Goal: Task Accomplishment & Management: Complete application form

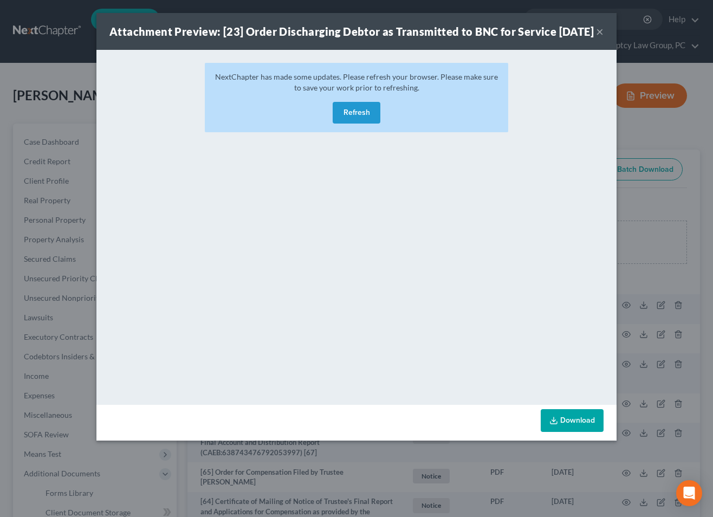
scroll to position [1867, 0]
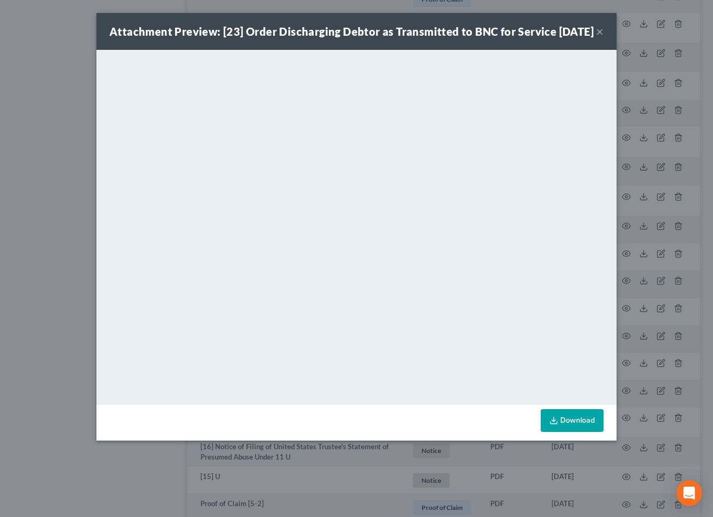
click at [596, 38] on button "×" at bounding box center [600, 31] width 8 height 13
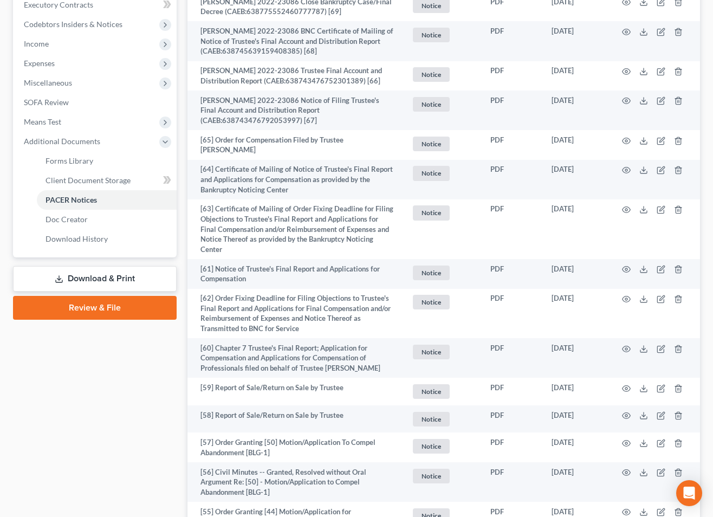
scroll to position [0, 0]
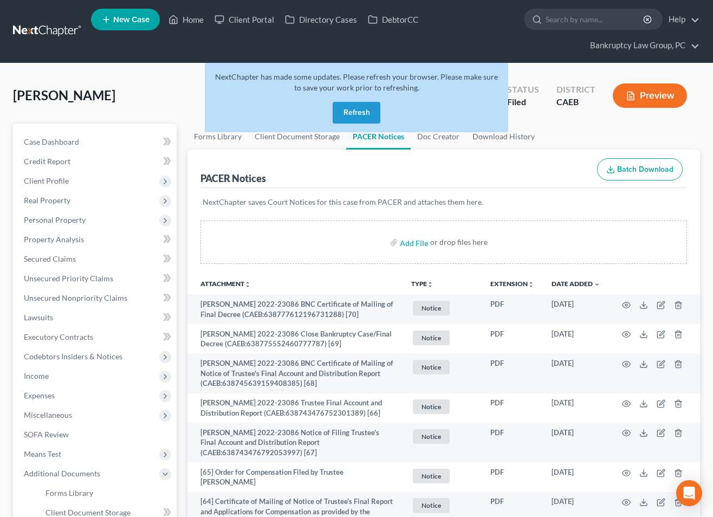
click at [364, 116] on button "Refresh" at bounding box center [357, 113] width 48 height 22
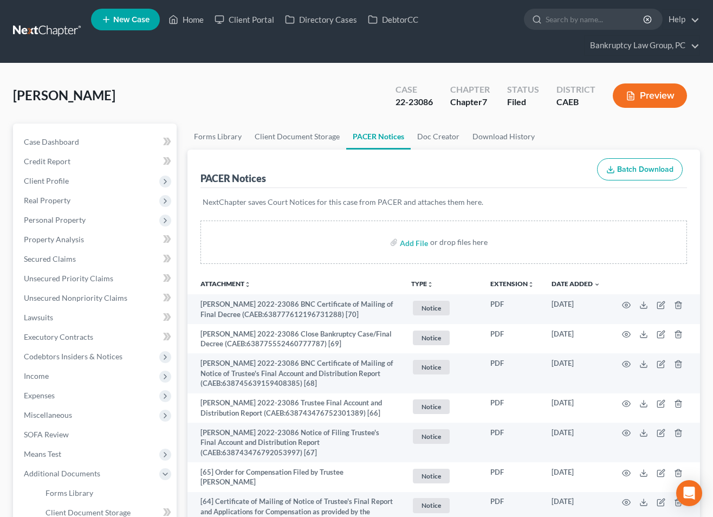
click at [276, 108] on div "[PERSON_NAME] Upgraded Case 22-23086 Chapter Chapter 7 Status Filed District CA…" at bounding box center [356, 99] width 687 height 47
click at [195, 18] on link "Home" at bounding box center [186, 19] width 46 height 19
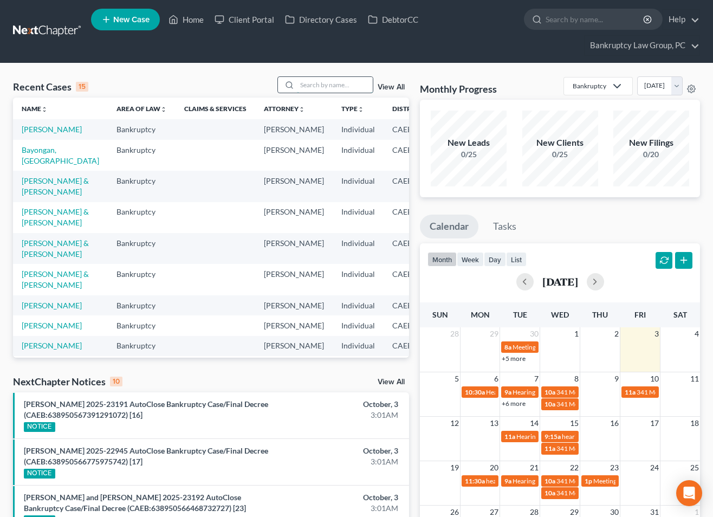
click at [323, 88] on input "search" at bounding box center [335, 85] width 76 height 16
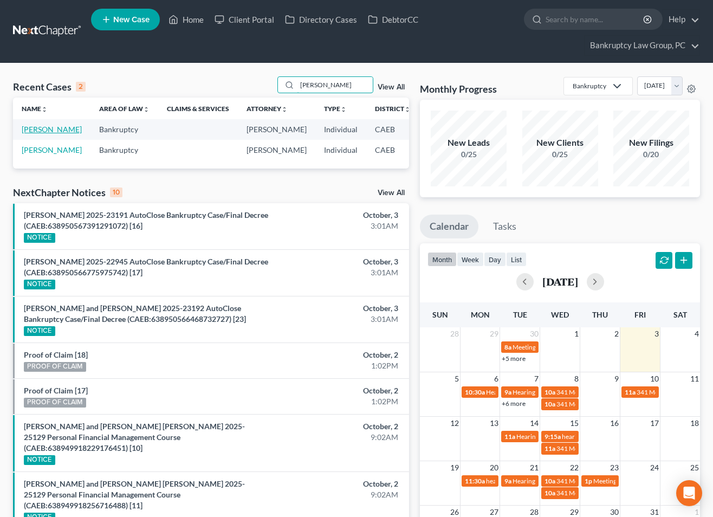
type input "[PERSON_NAME]"
click at [34, 134] on link "[PERSON_NAME]" at bounding box center [52, 129] width 60 height 9
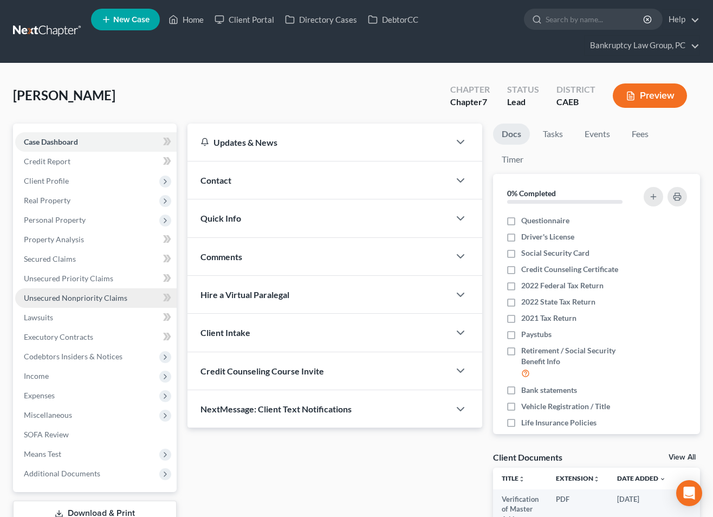
click at [75, 299] on span "Unsecured Nonpriority Claims" at bounding box center [75, 297] width 103 height 9
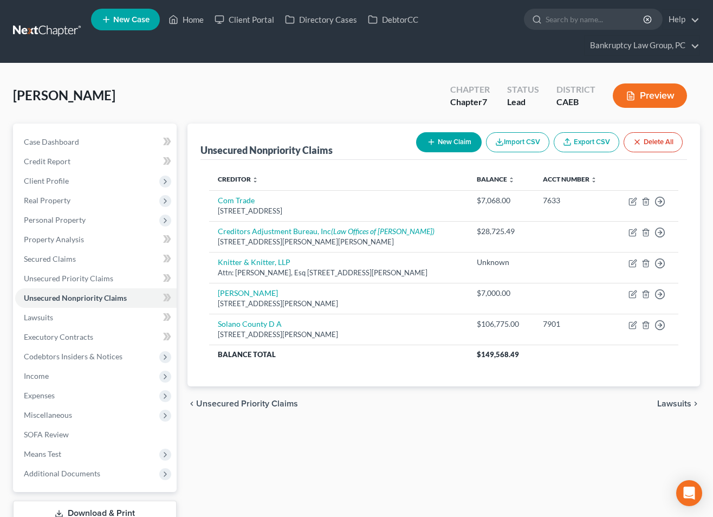
click at [440, 144] on button "New Claim" at bounding box center [449, 142] width 66 height 20
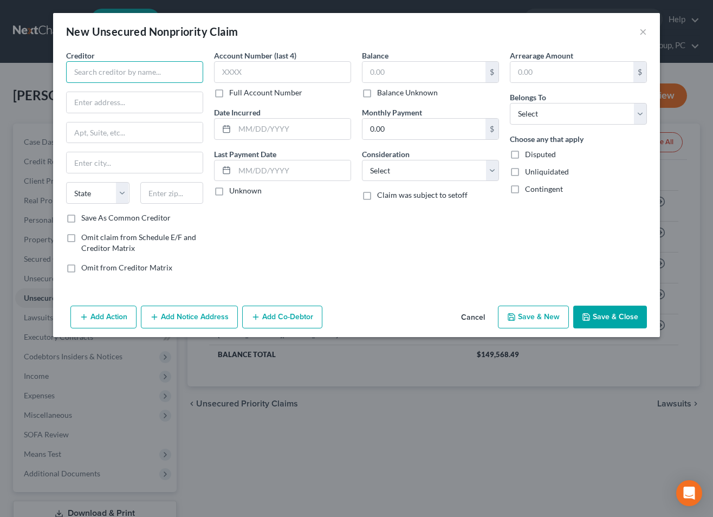
click at [135, 79] on input "text" at bounding box center [134, 72] width 137 height 22
type input "[PERSON_NAME] and [PERSON_NAME]"
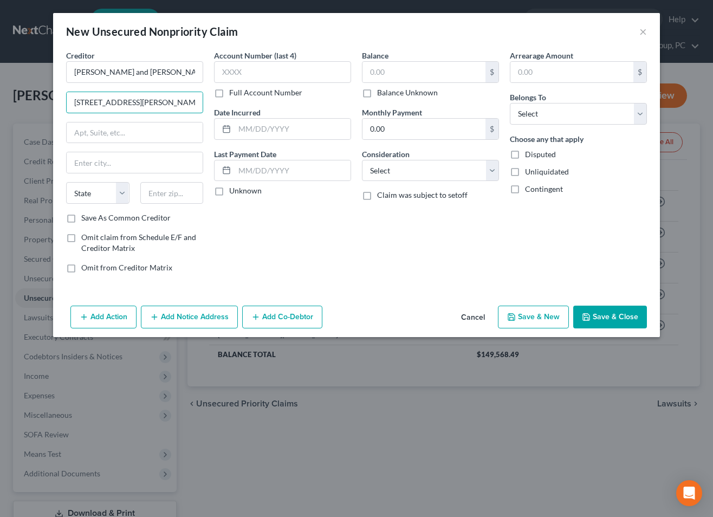
type input "[STREET_ADDRESS][PERSON_NAME]"
click at [173, 193] on input "text" at bounding box center [171, 193] width 63 height 22
type input "94533"
type input "[GEOGRAPHIC_DATA]"
select select "4"
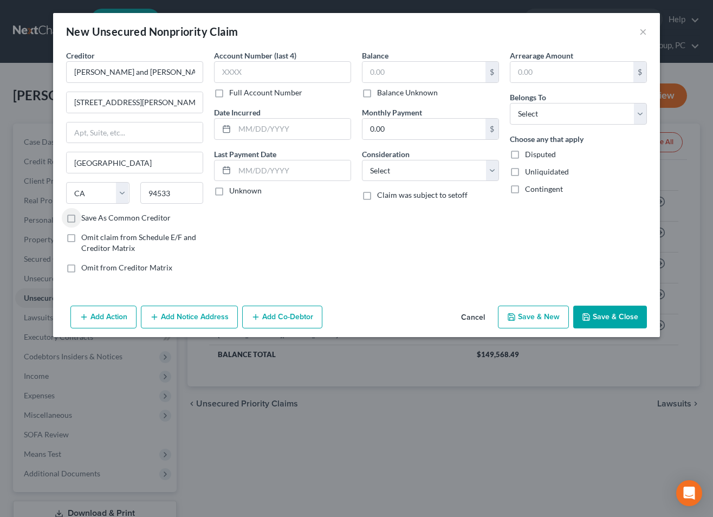
click at [525, 153] on label "Disputed" at bounding box center [540, 154] width 31 height 11
click at [529, 153] on input "Disputed" at bounding box center [532, 152] width 7 height 7
checkbox input "true"
click at [551, 114] on select "Select Debtor 1 Only Debtor 2 Only Debtor 1 And Debtor 2 Only At Least One Of T…" at bounding box center [578, 114] width 137 height 22
select select "3"
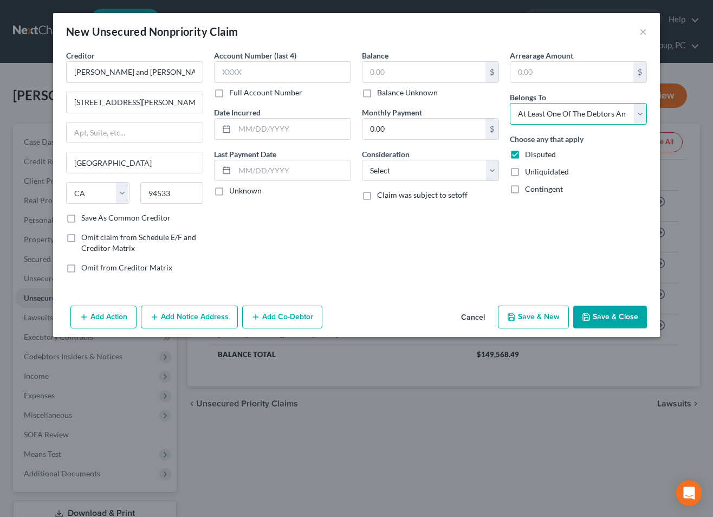
click at [510, 103] on select "Select Debtor 1 Only Debtor 2 Only Debtor 1 And Debtor 2 Only At Least One Of T…" at bounding box center [578, 114] width 137 height 22
click at [268, 310] on button "Add Co-Debtor" at bounding box center [282, 316] width 80 height 23
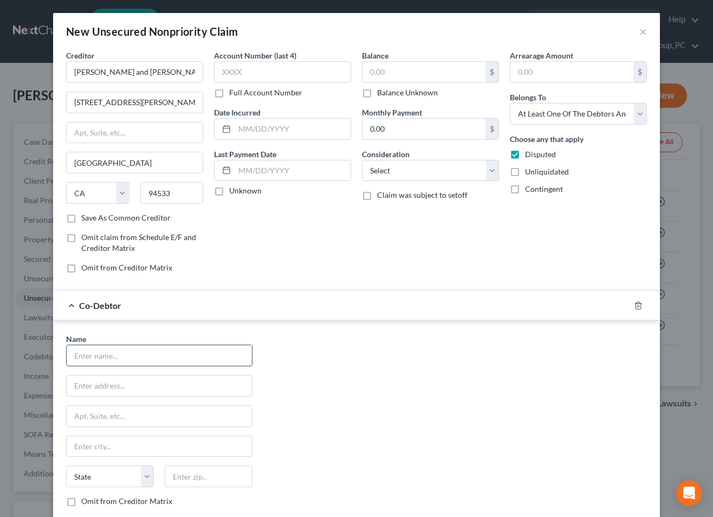
click at [164, 352] on input "text" at bounding box center [159, 355] width 185 height 21
type input "[PERSON_NAME]'s Plumbing"
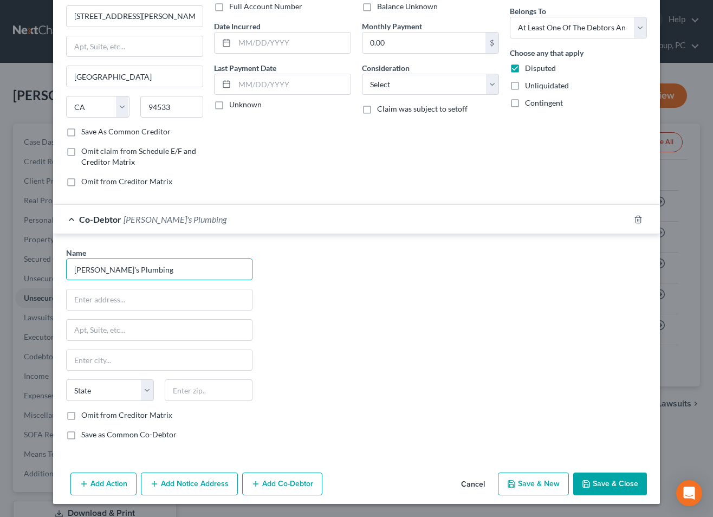
click at [604, 486] on button "Save & Close" at bounding box center [610, 483] width 74 height 23
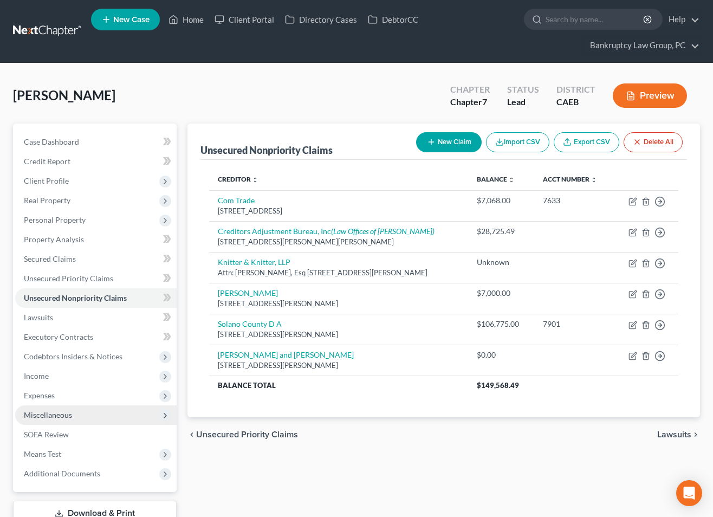
click at [47, 413] on span "Miscellaneous" at bounding box center [48, 414] width 48 height 9
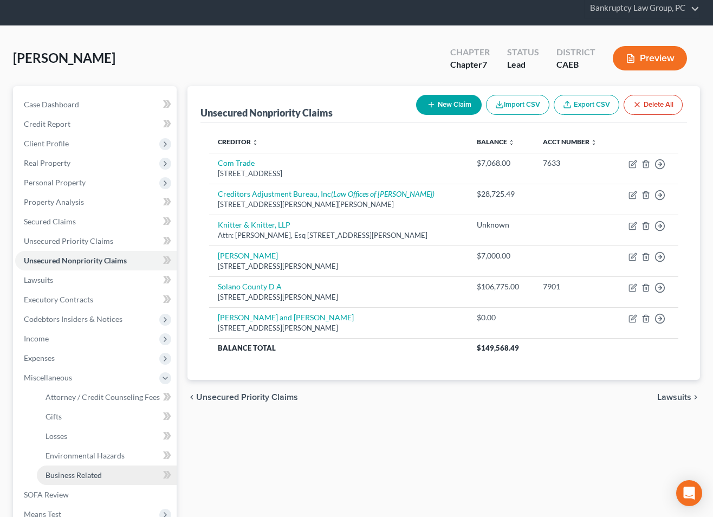
scroll to position [38, 0]
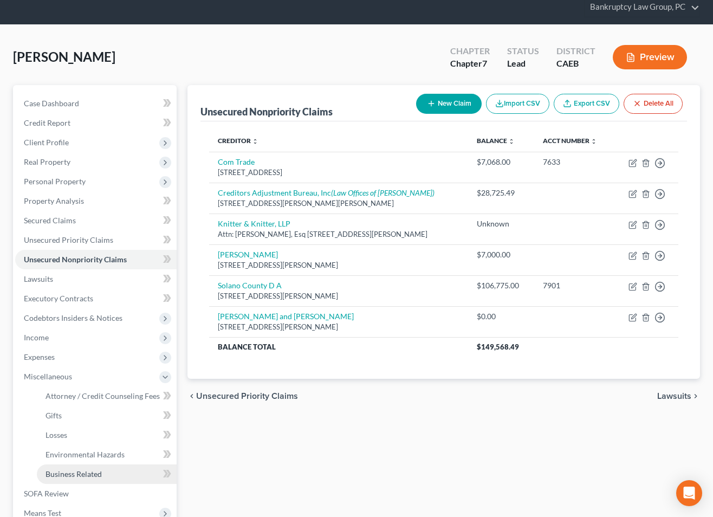
click at [88, 470] on span "Business Related" at bounding box center [73, 473] width 56 height 9
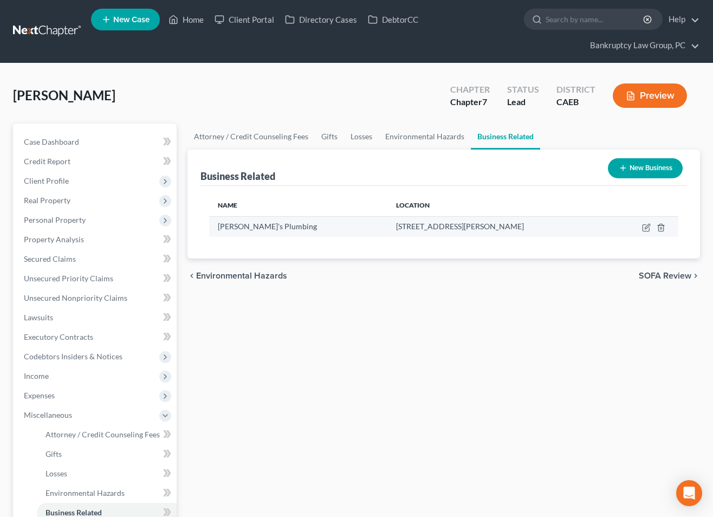
drag, startPoint x: 515, startPoint y: 224, endPoint x: 366, endPoint y: 222, distance: 148.4
click at [387, 222] on td "[STREET_ADDRESS][PERSON_NAME]" at bounding box center [498, 226] width 222 height 21
copy span "[STREET_ADDRESS][PERSON_NAME]"
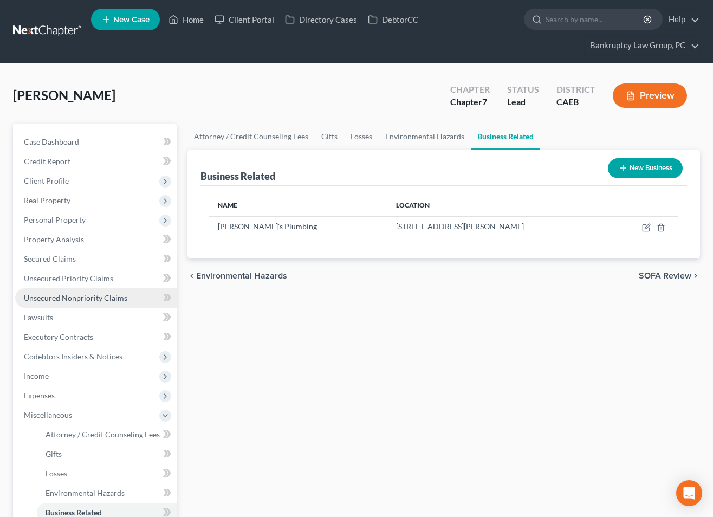
click at [89, 298] on span "Unsecured Nonpriority Claims" at bounding box center [75, 297] width 103 height 9
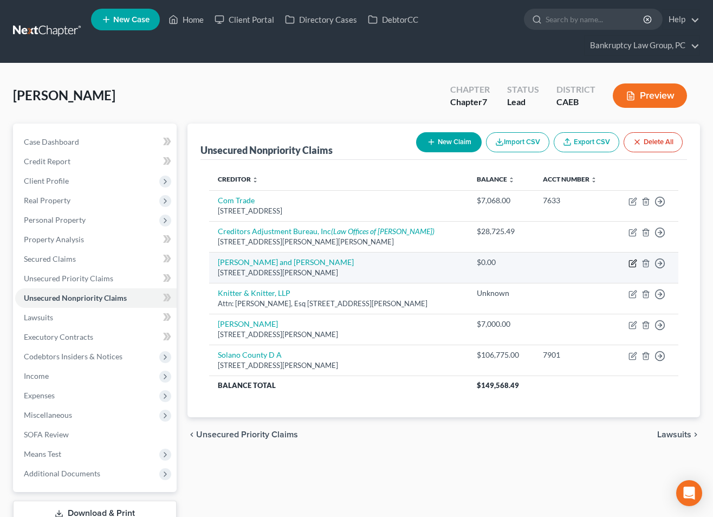
click at [630, 261] on icon "button" at bounding box center [632, 263] width 9 height 9
select select "4"
select select "3"
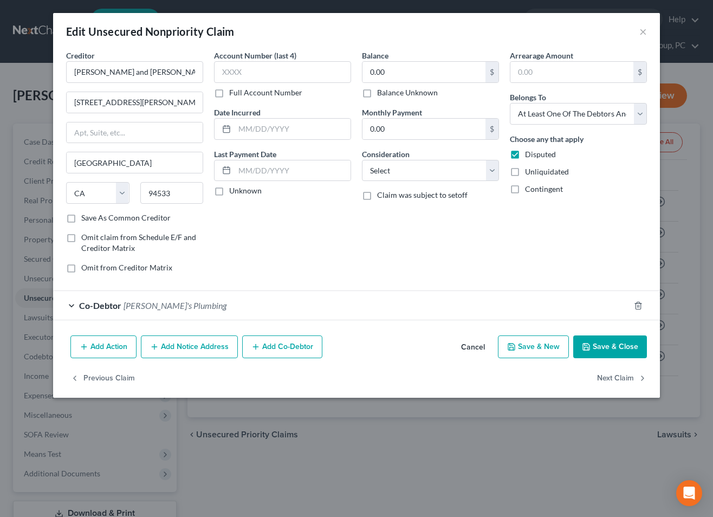
click at [187, 307] on span "[PERSON_NAME]'s Plumbing" at bounding box center [174, 305] width 103 height 10
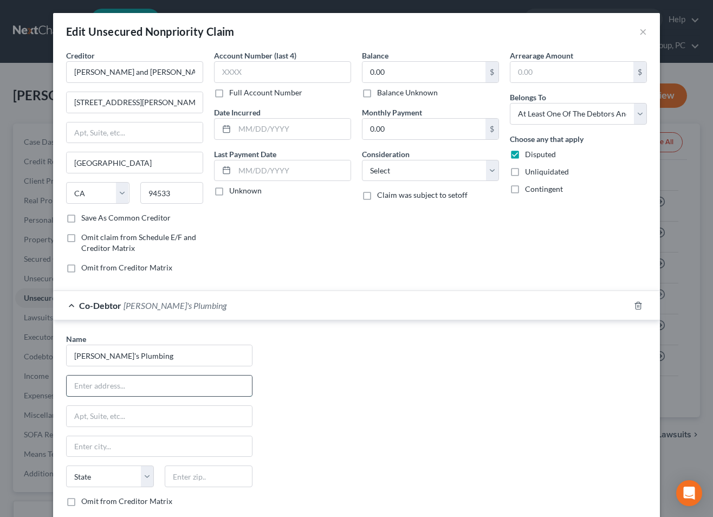
click at [164, 392] on input "text" at bounding box center [159, 385] width 185 height 21
paste input "[STREET_ADDRESS][PERSON_NAME]"
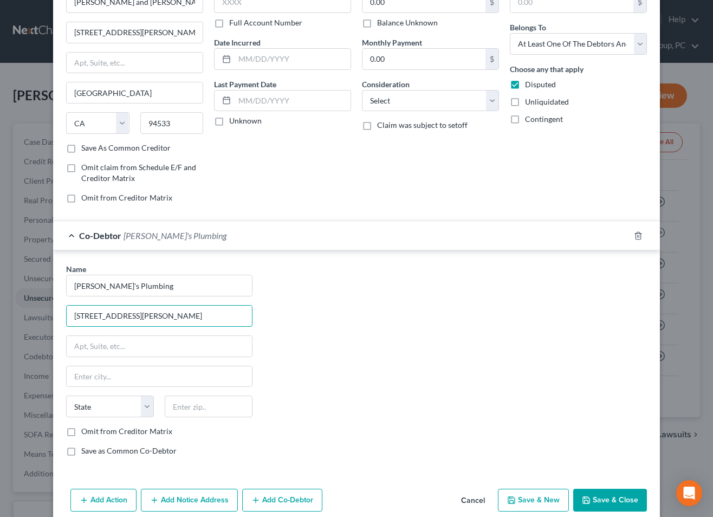
scroll to position [71, 0]
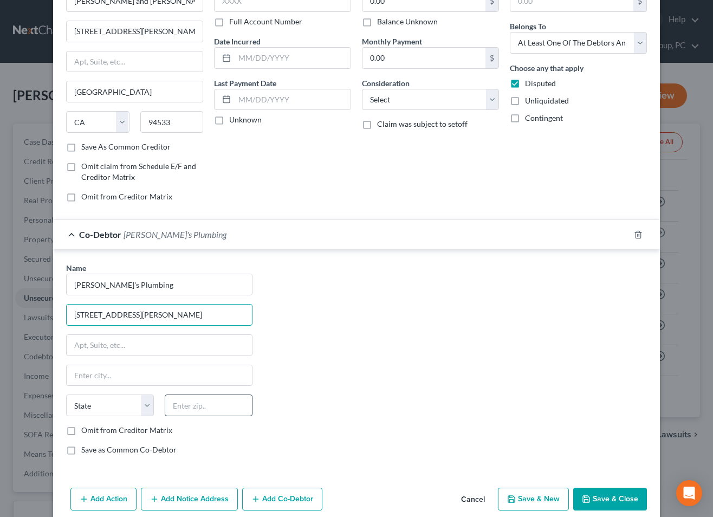
type input "[STREET_ADDRESS][PERSON_NAME]"
click at [200, 413] on input "text" at bounding box center [209, 405] width 88 height 22
type input "94533"
type input "[GEOGRAPHIC_DATA]"
select select "4"
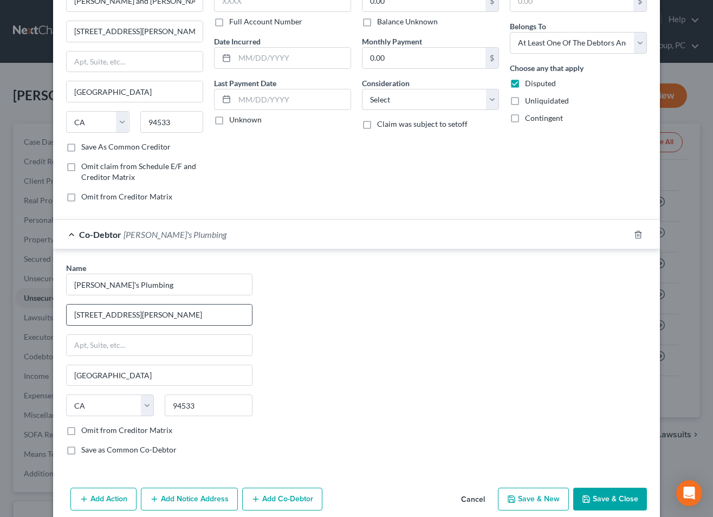
drag, startPoint x: 215, startPoint y: 314, endPoint x: 200, endPoint y: 317, distance: 15.0
click at [213, 315] on input "[STREET_ADDRESS][PERSON_NAME]" at bounding box center [159, 314] width 185 height 21
drag, startPoint x: 152, startPoint y: 316, endPoint x: 178, endPoint y: 339, distance: 34.9
click at [153, 316] on input "[STREET_ADDRESS][PERSON_NAME]" at bounding box center [159, 314] width 185 height 21
type input "[STREET_ADDRESS][PERSON_NAME]"
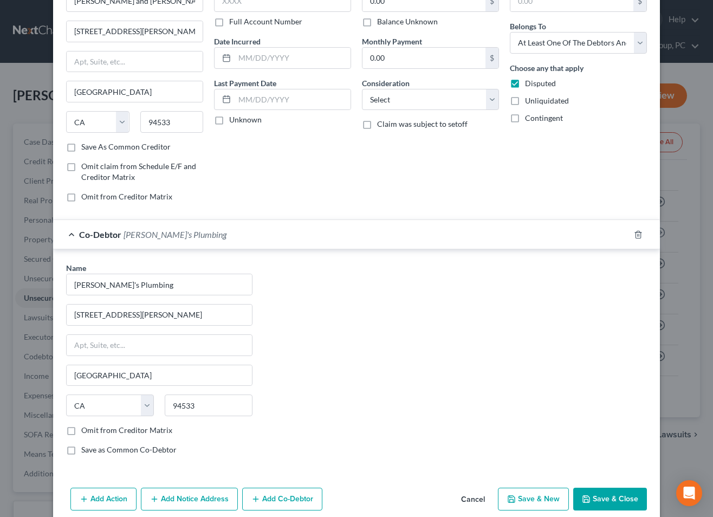
drag, startPoint x: 67, startPoint y: 450, endPoint x: 89, endPoint y: 455, distance: 22.2
click at [81, 450] on label "Save as Common Co-Debtor" at bounding box center [128, 449] width 95 height 11
click at [86, 450] on input "Save as Common Co-Debtor" at bounding box center [89, 447] width 7 height 7
checkbox input "true"
drag, startPoint x: 70, startPoint y: 431, endPoint x: 115, endPoint y: 445, distance: 47.1
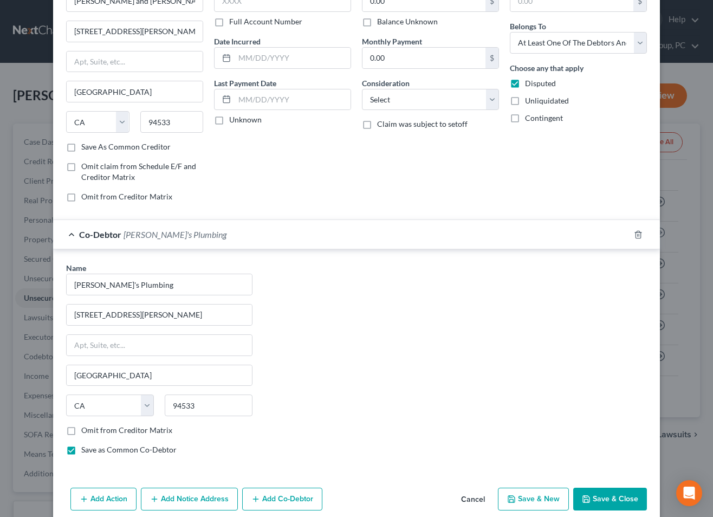
click at [81, 431] on label "Omit from Creditor Matrix" at bounding box center [126, 430] width 91 height 11
click at [86, 431] on input "Omit from Creditor Matrix" at bounding box center [89, 428] width 7 height 7
checkbox input "true"
click at [610, 495] on button "Save & Close" at bounding box center [610, 498] width 74 height 23
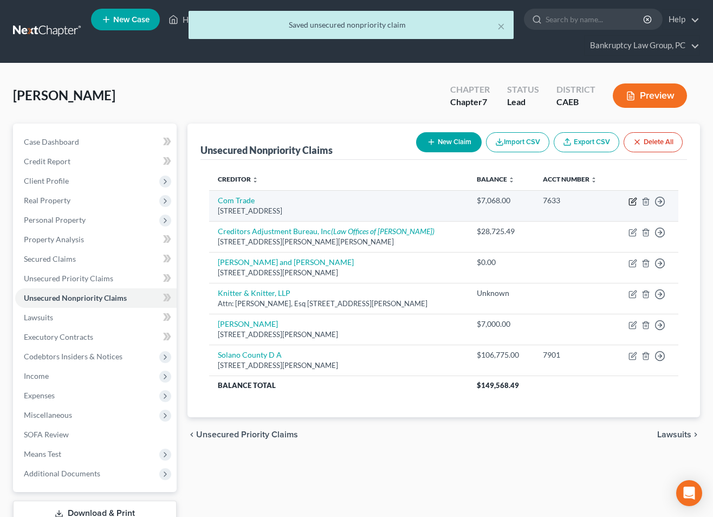
click at [631, 200] on icon "button" at bounding box center [632, 201] width 9 height 9
select select "4"
select select "0"
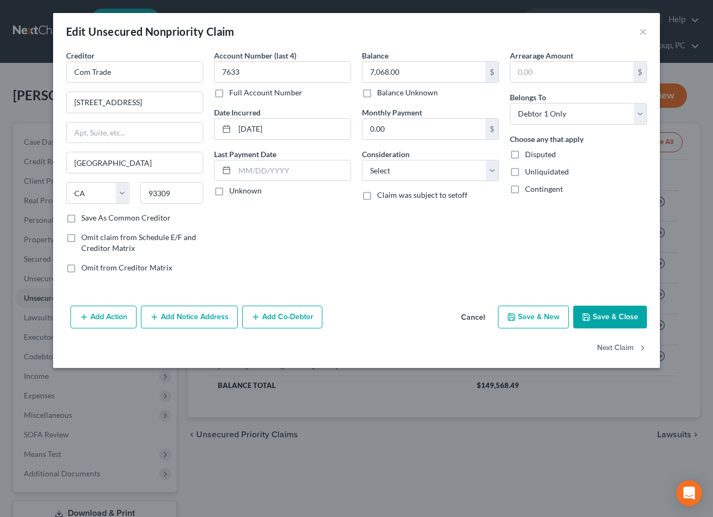
click at [478, 318] on button "Cancel" at bounding box center [472, 318] width 41 height 22
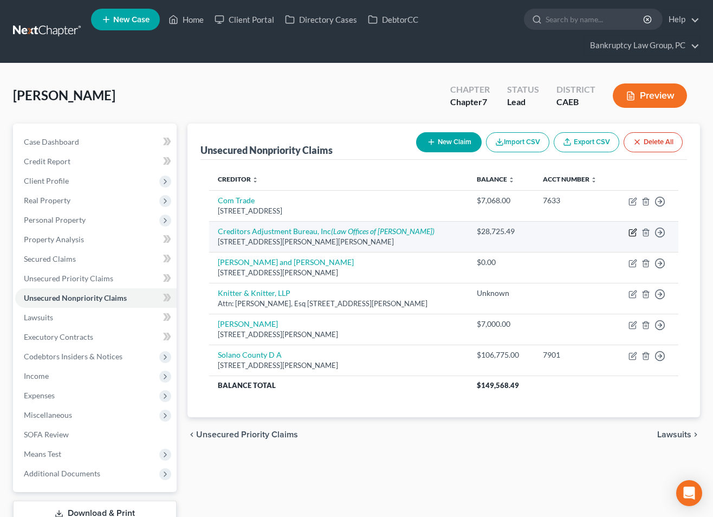
click at [633, 232] on icon "button" at bounding box center [633, 231] width 5 height 5
select select "4"
select select "0"
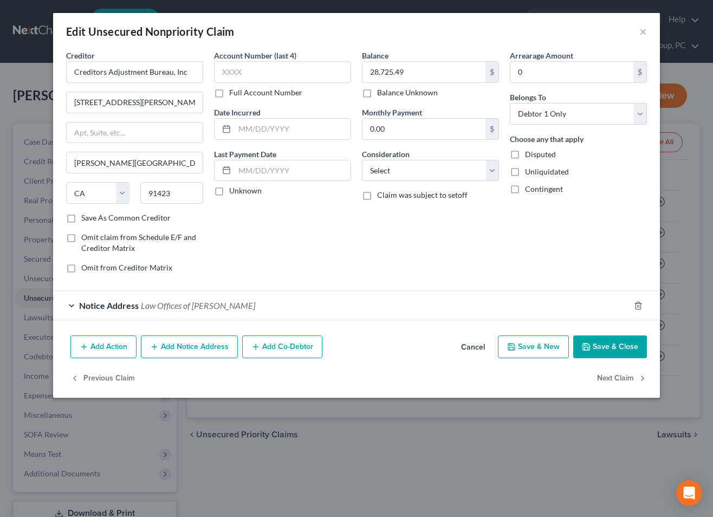
click at [469, 348] on button "Cancel" at bounding box center [472, 347] width 41 height 22
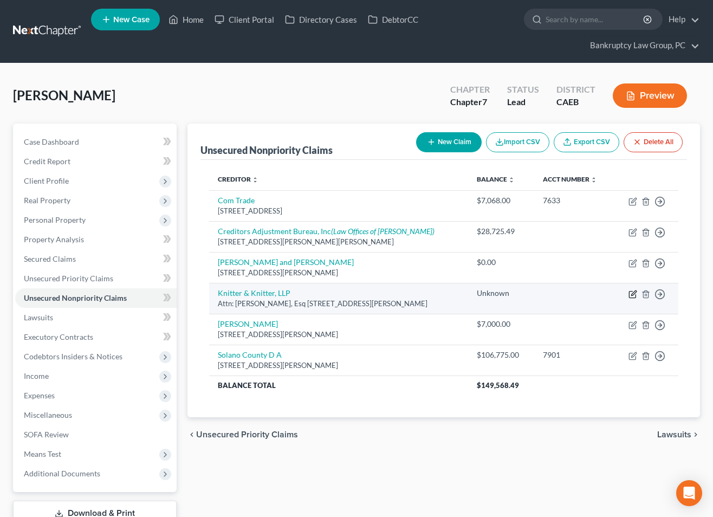
click at [632, 295] on icon "button" at bounding box center [633, 292] width 5 height 5
select select "4"
select select "3"
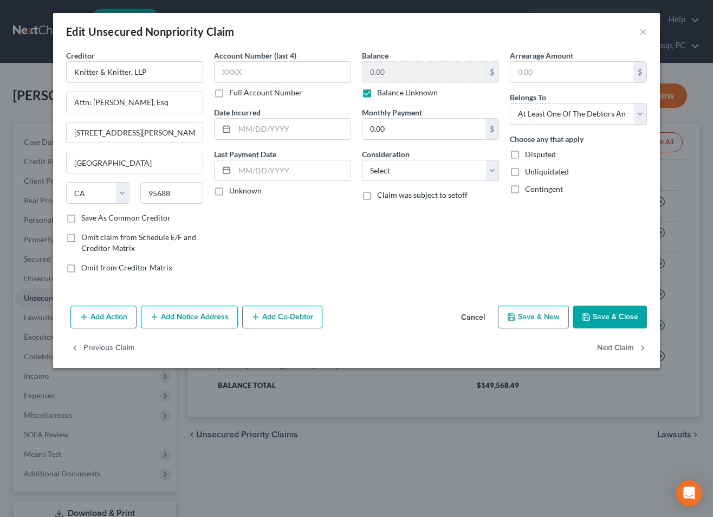
click at [477, 318] on button "Cancel" at bounding box center [472, 318] width 41 height 22
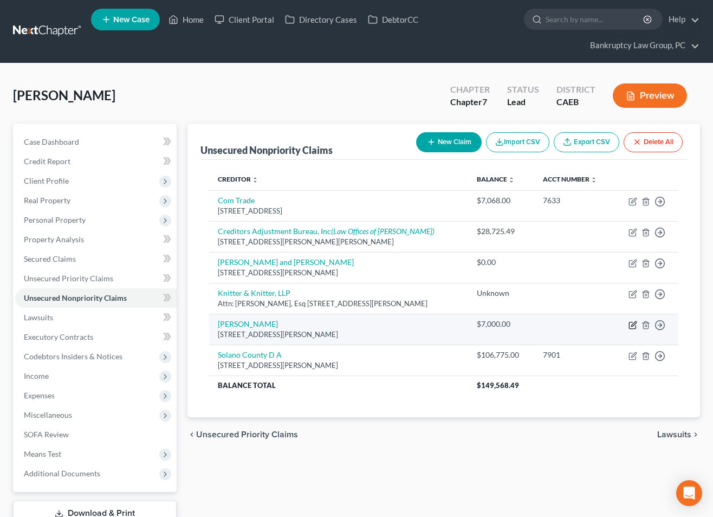
click at [630, 325] on icon "button" at bounding box center [632, 325] width 9 height 9
select select "4"
select select "3"
select select "4"
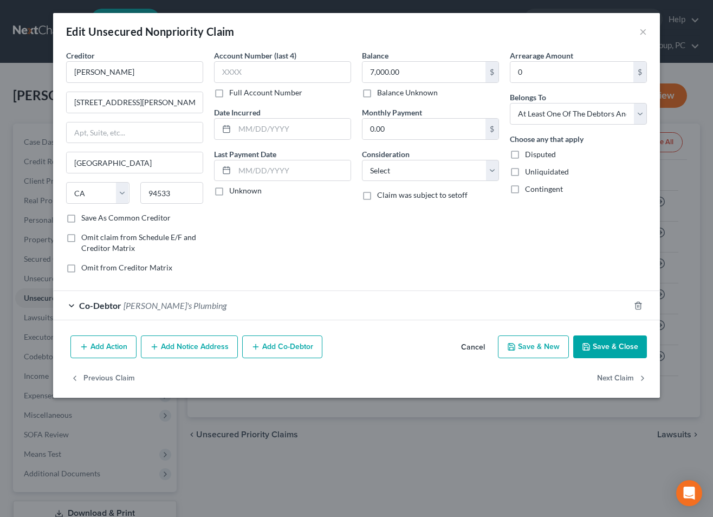
click at [265, 310] on div "Co-Debtor [PERSON_NAME]'s Plumbing" at bounding box center [341, 305] width 576 height 29
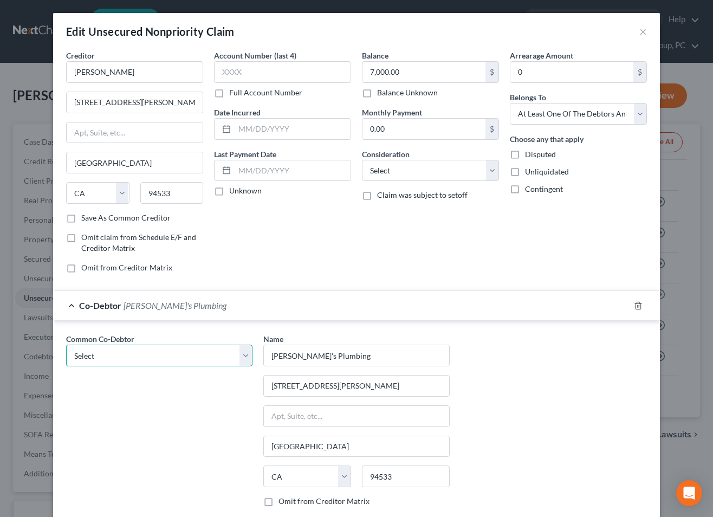
click at [233, 361] on select "Select [PERSON_NAME]'s Plumbing" at bounding box center [159, 355] width 186 height 22
select select "0"
click at [66, 344] on select "Select [PERSON_NAME]'s Plumbing" at bounding box center [159, 355] width 186 height 22
type input "[STREET_ADDRESS][PERSON_NAME]"
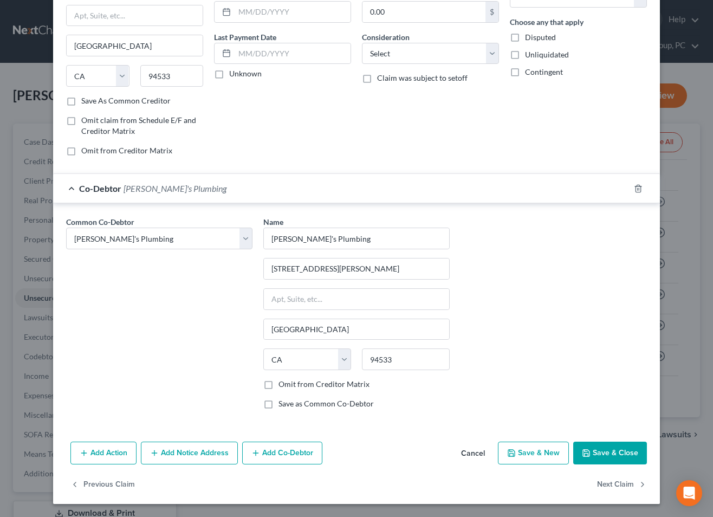
drag, startPoint x: 268, startPoint y: 387, endPoint x: 322, endPoint y: 408, distance: 58.3
click at [278, 387] on label "Omit from Creditor Matrix" at bounding box center [323, 384] width 91 height 11
click at [283, 386] on input "Omit from Creditor Matrix" at bounding box center [286, 382] width 7 height 7
checkbox input "true"
click at [597, 452] on button "Save & Close" at bounding box center [610, 452] width 74 height 23
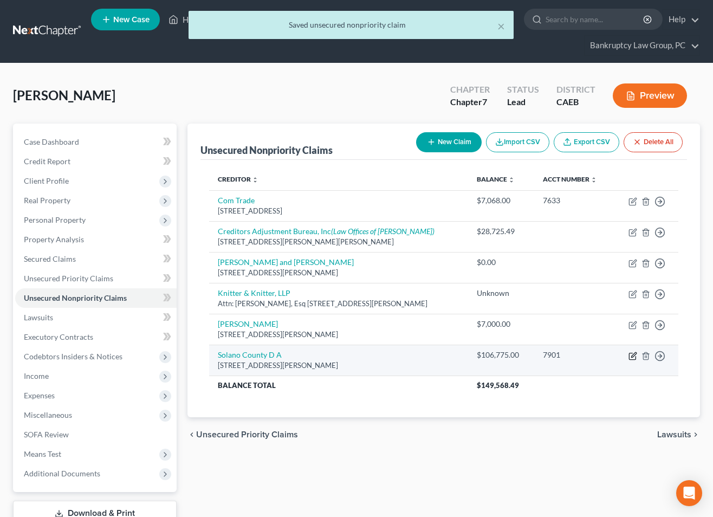
click at [631, 354] on icon "button" at bounding box center [632, 355] width 9 height 9
select select "4"
select select "0"
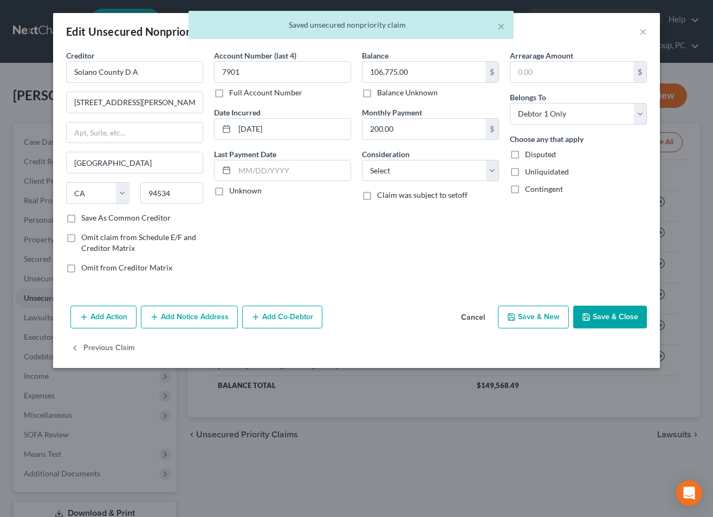
click at [480, 318] on button "Cancel" at bounding box center [472, 318] width 41 height 22
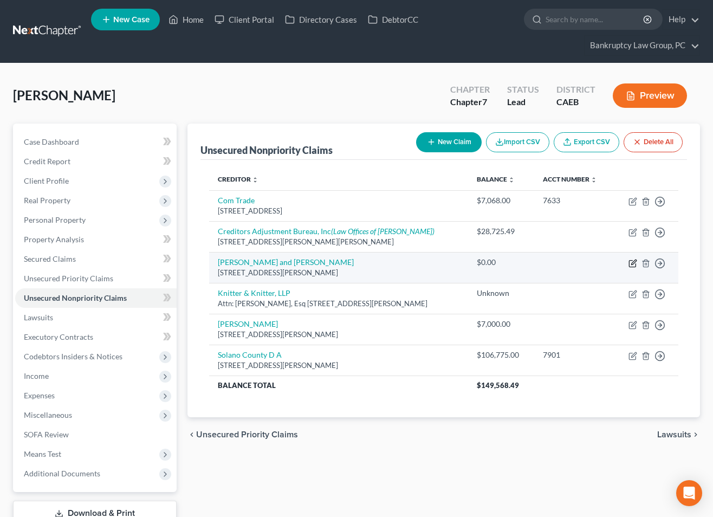
click at [630, 262] on icon "button" at bounding box center [632, 263] width 9 height 9
select select "4"
select select "3"
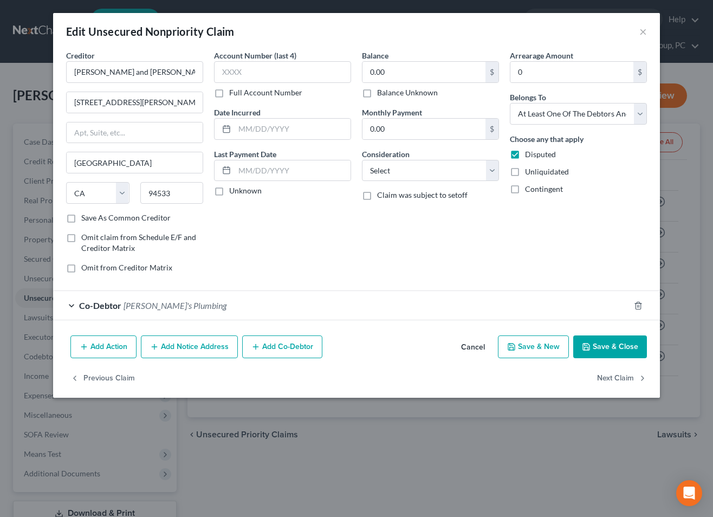
click at [376, 94] on div "Balance Unknown" at bounding box center [430, 92] width 137 height 11
click at [377, 94] on label "Balance Unknown" at bounding box center [407, 92] width 61 height 11
click at [381, 94] on input "Balance Unknown" at bounding box center [384, 90] width 7 height 7
checkbox input "true"
click at [179, 351] on button "Add Notice Address" at bounding box center [189, 346] width 97 height 23
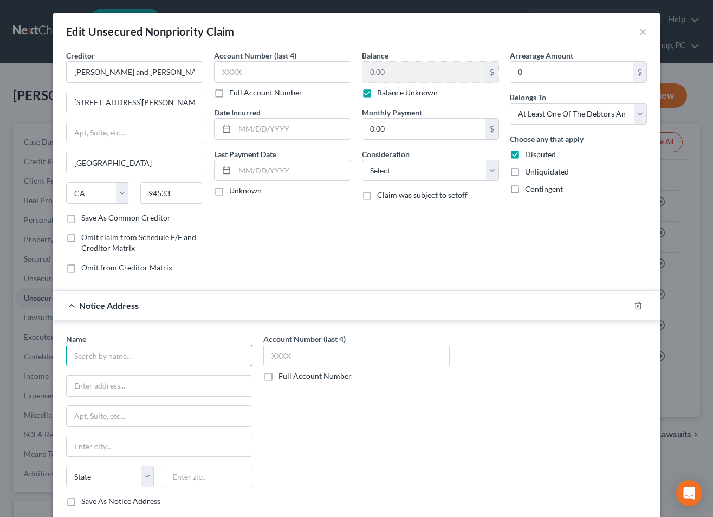
click at [170, 355] on input "text" at bounding box center [159, 355] width 186 height 22
type input "[PERSON_NAME]"
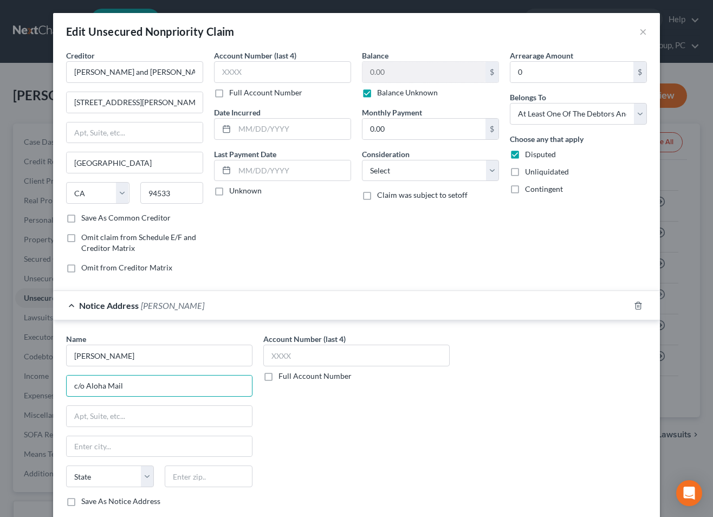
type input "c/o Aloha Mail"
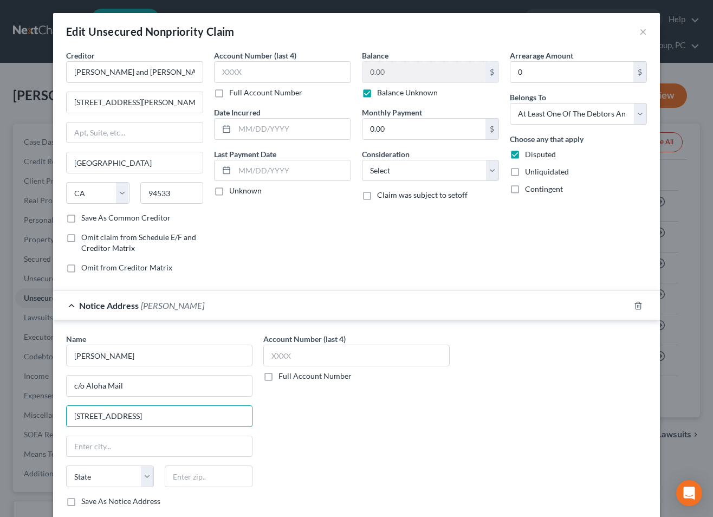
type input "[STREET_ADDRESS]"
type input "96778"
type input "Pahoa"
select select "12"
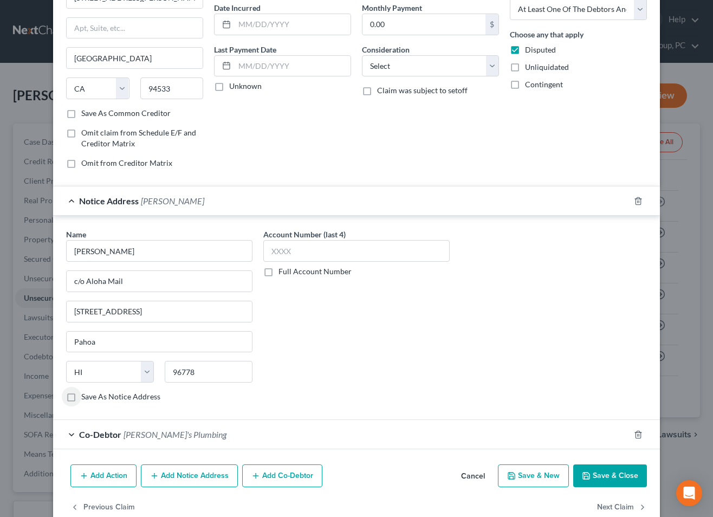
scroll to position [106, 0]
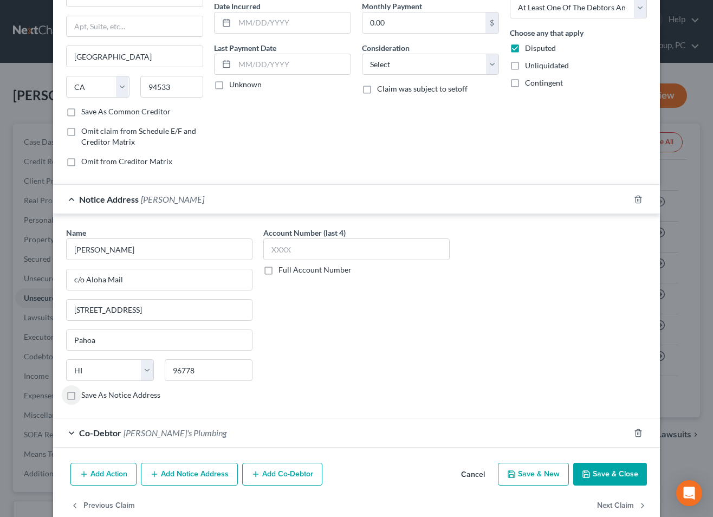
click at [623, 476] on button "Save & Close" at bounding box center [610, 474] width 74 height 23
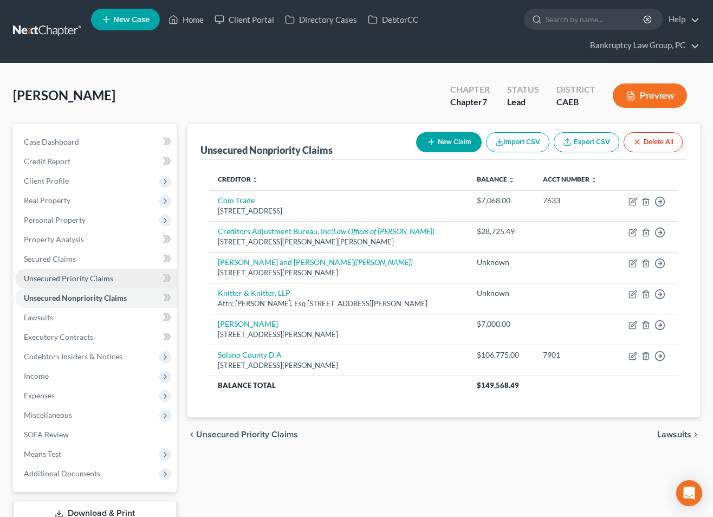
click at [75, 274] on span "Unsecured Priority Claims" at bounding box center [68, 278] width 89 height 9
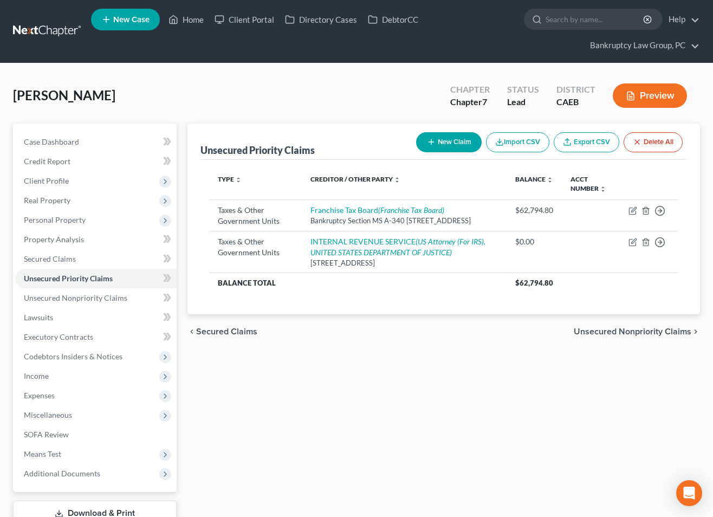
click at [461, 368] on div "Unsecured Priority Claims New Claim Import CSV Export CSV Delete All Type expan…" at bounding box center [443, 338] width 523 height 431
drag, startPoint x: 92, startPoint y: 296, endPoint x: 168, endPoint y: 325, distance: 82.3
click at [92, 296] on span "Unsecured Nonpriority Claims" at bounding box center [75, 297] width 103 height 9
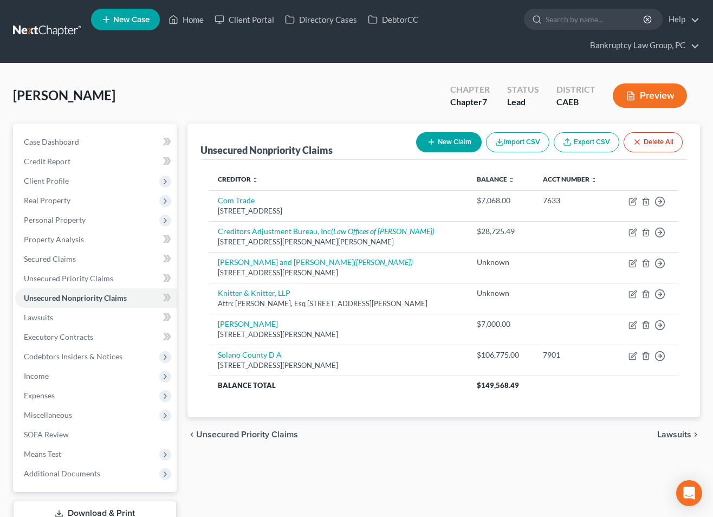
click at [357, 462] on div "Unsecured Nonpriority Claims New Claim Import CSV Export CSV Delete All Credito…" at bounding box center [443, 338] width 523 height 431
click at [447, 140] on button "New Claim" at bounding box center [449, 142] width 66 height 20
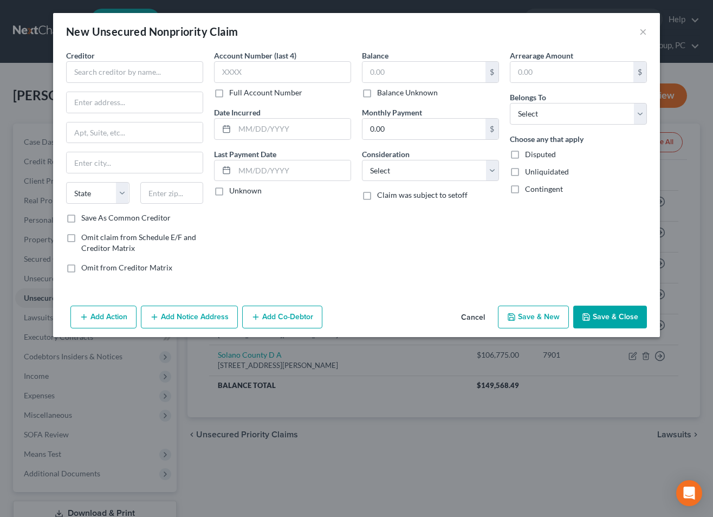
click at [279, 317] on button "Add Co-Debtor" at bounding box center [282, 316] width 80 height 23
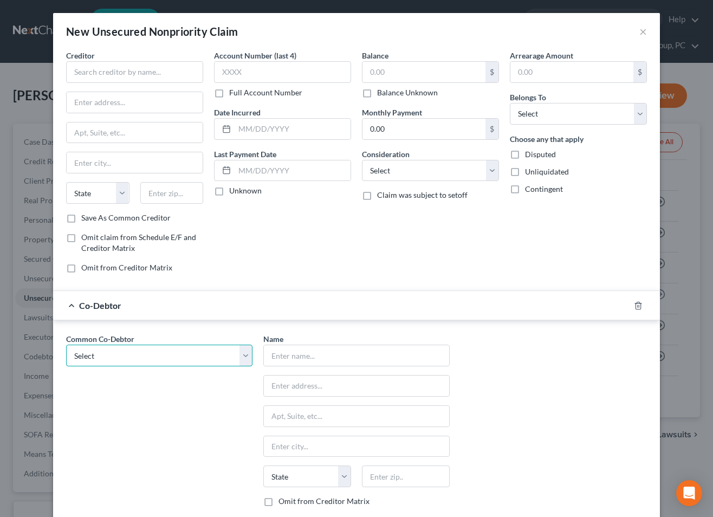
click at [170, 350] on select "Select [PERSON_NAME]'s Plumbing" at bounding box center [159, 355] width 186 height 22
select select "0"
click at [66, 344] on select "Select [PERSON_NAME]'s Plumbing" at bounding box center [159, 355] width 186 height 22
type input "[PERSON_NAME]'s Plumbing"
type input "[STREET_ADDRESS][PERSON_NAME]"
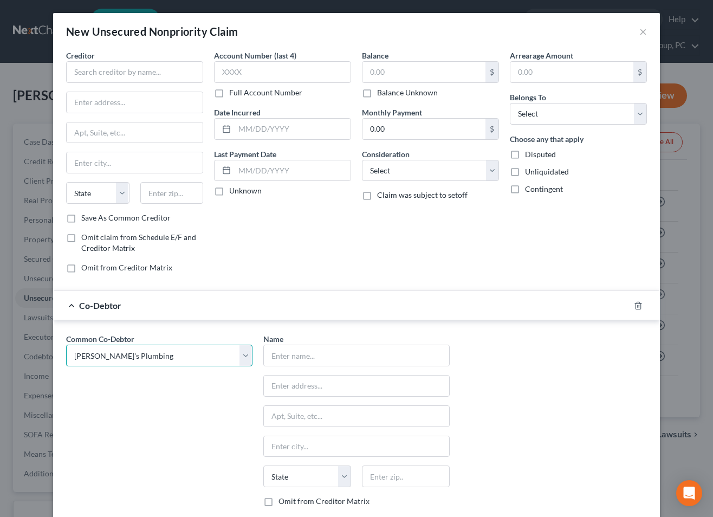
type input "[GEOGRAPHIC_DATA]"
select select "4"
type input "94533"
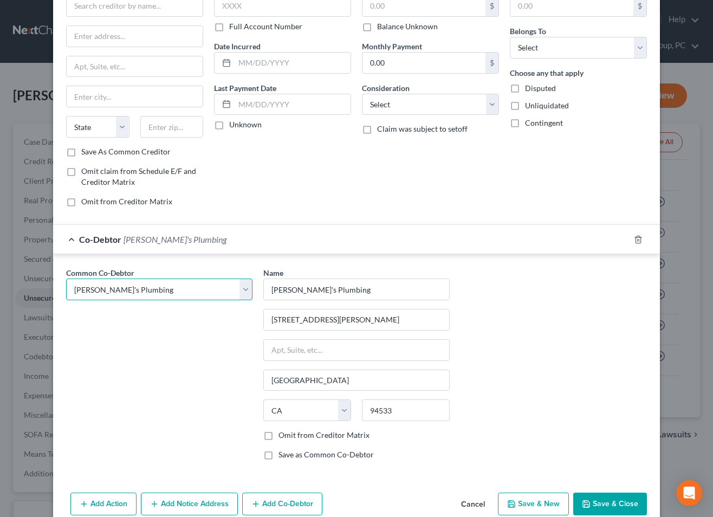
scroll to position [68, 0]
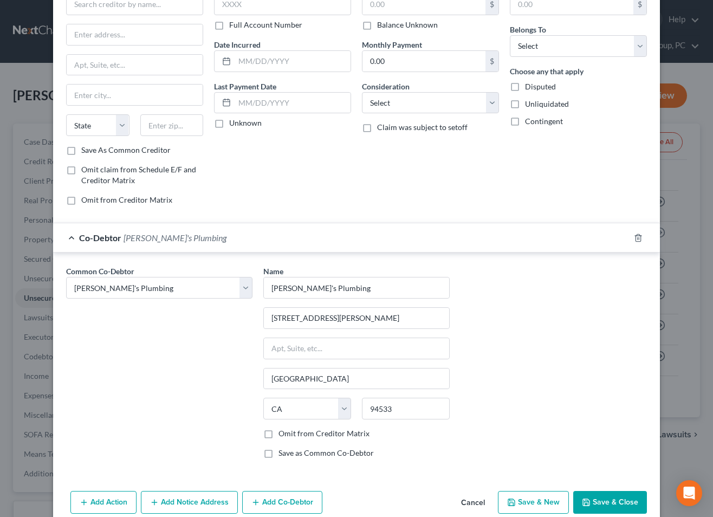
drag, startPoint x: 268, startPoint y: 433, endPoint x: 267, endPoint y: 425, distance: 8.2
click at [278, 432] on label "Omit from Creditor Matrix" at bounding box center [323, 433] width 91 height 11
click at [283, 432] on input "Omit from Creditor Matrix" at bounding box center [286, 431] width 7 height 7
checkbox input "true"
click at [151, 230] on div "Co-Debtor [PERSON_NAME]'s Plumbing" at bounding box center [341, 237] width 576 height 29
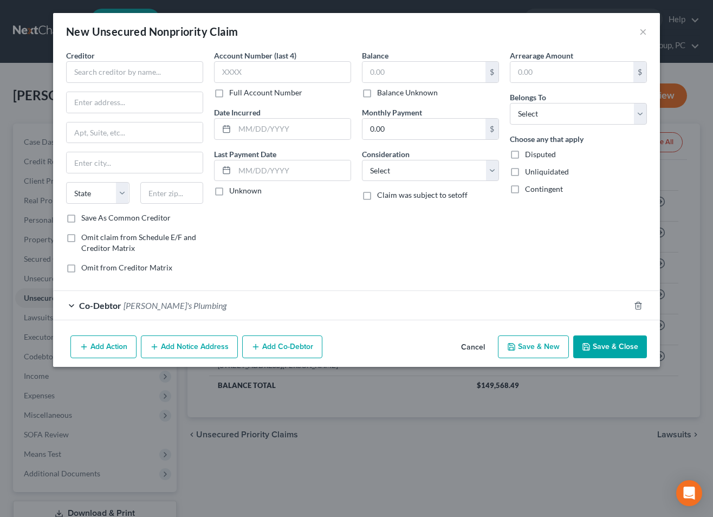
scroll to position [0, 0]
click at [152, 73] on input "text" at bounding box center [134, 72] width 137 height 22
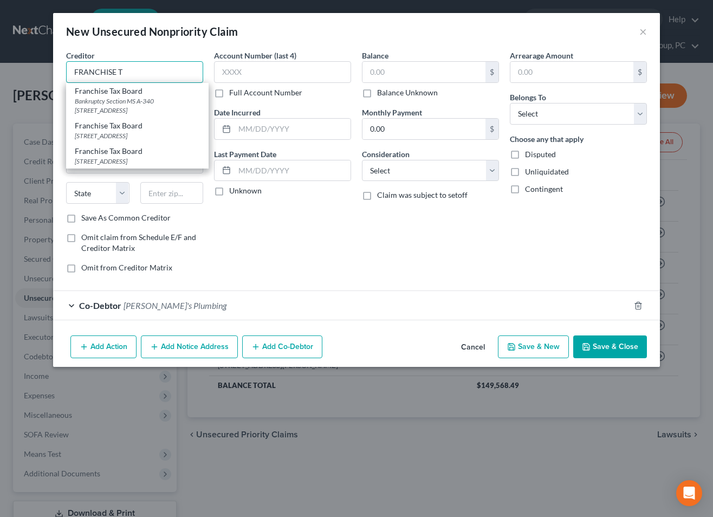
drag, startPoint x: 144, startPoint y: 72, endPoint x: 28, endPoint y: 62, distance: 115.8
click at [28, 62] on div "New Unsecured Nonpriority Claim × Creditor * FRANCHISE T Franchise Tax Board Ba…" at bounding box center [356, 258] width 713 height 517
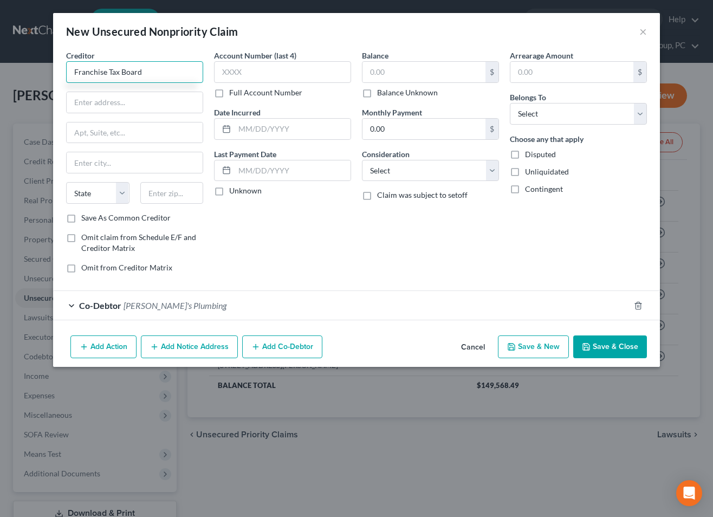
type input "Franchise Tax Board"
type input "PO Box 2952"
type input "95812"
type input "[GEOGRAPHIC_DATA]"
select select "4"
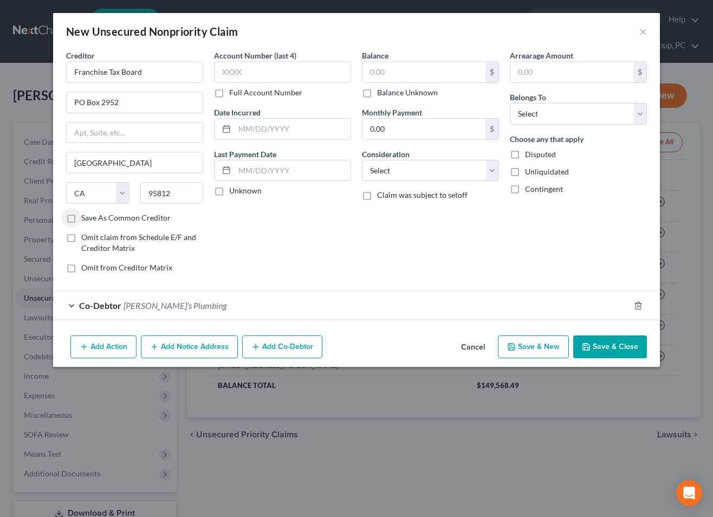
drag, startPoint x: 366, startPoint y: 94, endPoint x: 388, endPoint y: 103, distance: 23.8
click at [377, 94] on label "Balance Unknown" at bounding box center [407, 92] width 61 height 11
click at [381, 94] on input "Balance Unknown" at bounding box center [384, 90] width 7 height 7
checkbox input "true"
type input "0.00"
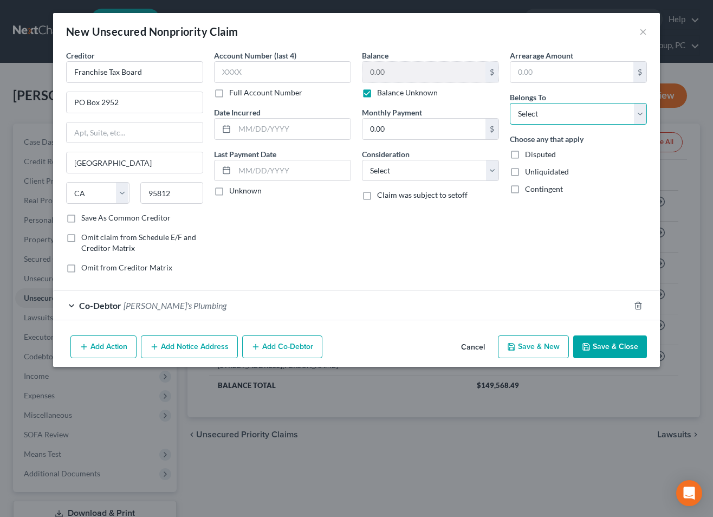
click at [547, 116] on select "Select Debtor 1 Only Debtor 2 Only Debtor 1 And Debtor 2 Only At Least One Of T…" at bounding box center [578, 114] width 137 height 22
select select "3"
click at [510, 103] on select "Select Debtor 1 Only Debtor 2 Only Debtor 1 And Debtor 2 Only At Least One Of T…" at bounding box center [578, 114] width 137 height 22
click at [598, 344] on button "Save & Close" at bounding box center [610, 346] width 74 height 23
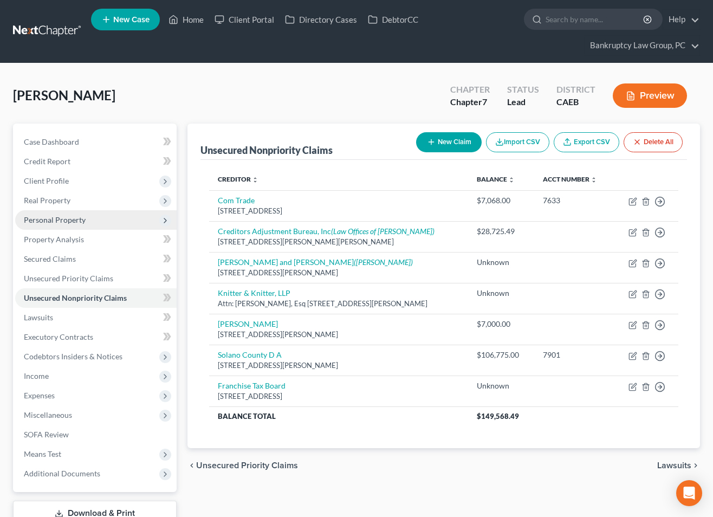
click at [49, 217] on span "Personal Property" at bounding box center [55, 219] width 62 height 9
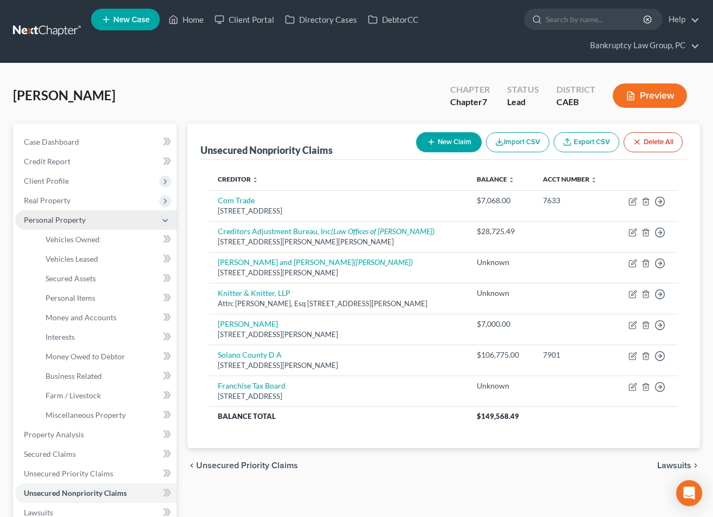
click at [56, 225] on span "Personal Property" at bounding box center [95, 219] width 161 height 19
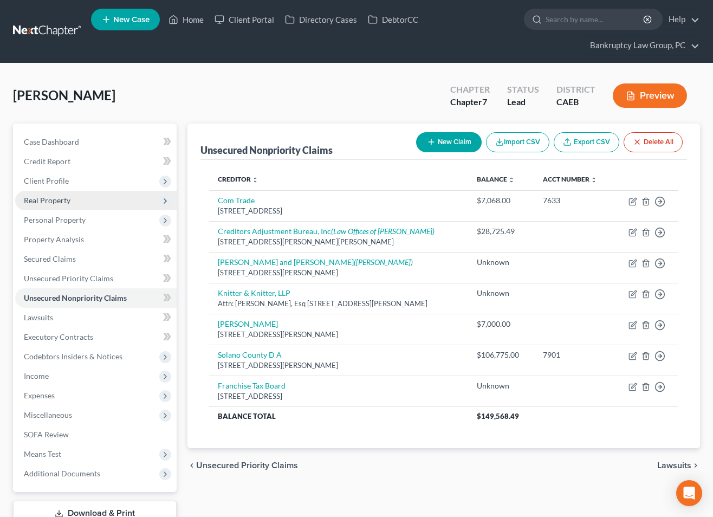
click at [50, 205] on span "Real Property" at bounding box center [95, 200] width 161 height 19
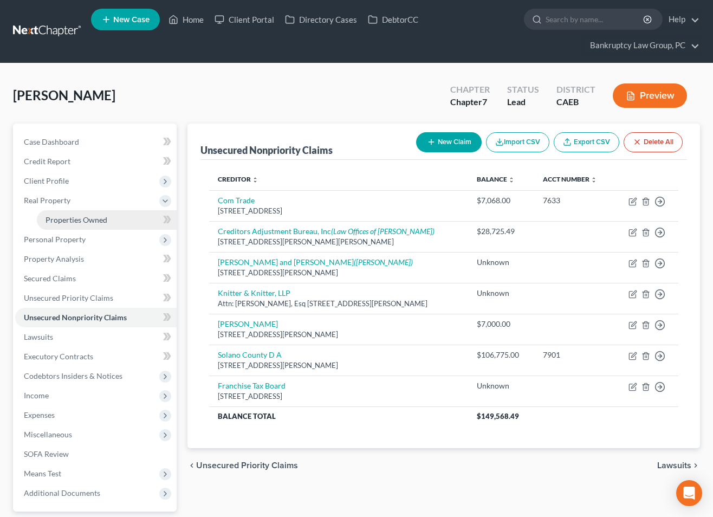
click at [64, 218] on span "Properties Owned" at bounding box center [76, 219] width 62 height 9
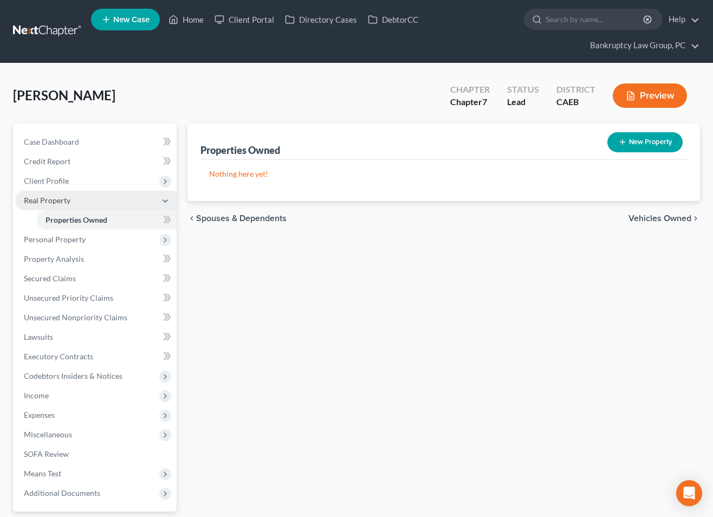
click at [54, 199] on span "Real Property" at bounding box center [47, 200] width 47 height 9
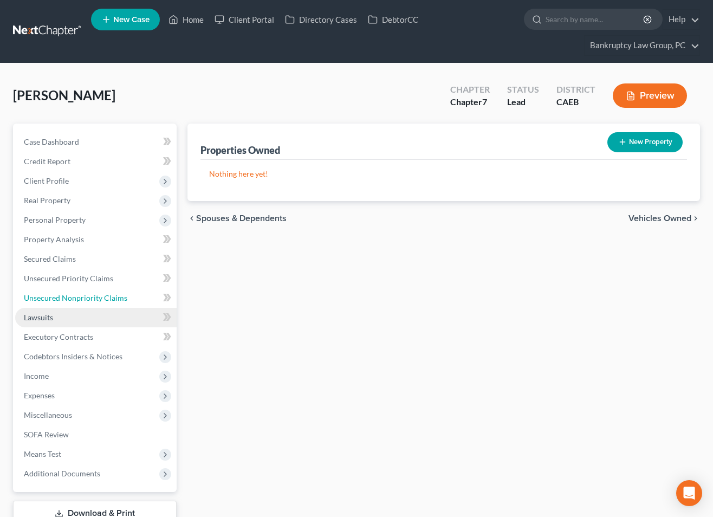
drag, startPoint x: 70, startPoint y: 300, endPoint x: 109, endPoint y: 309, distance: 39.4
click at [71, 300] on span "Unsecured Nonpriority Claims" at bounding box center [75, 297] width 103 height 9
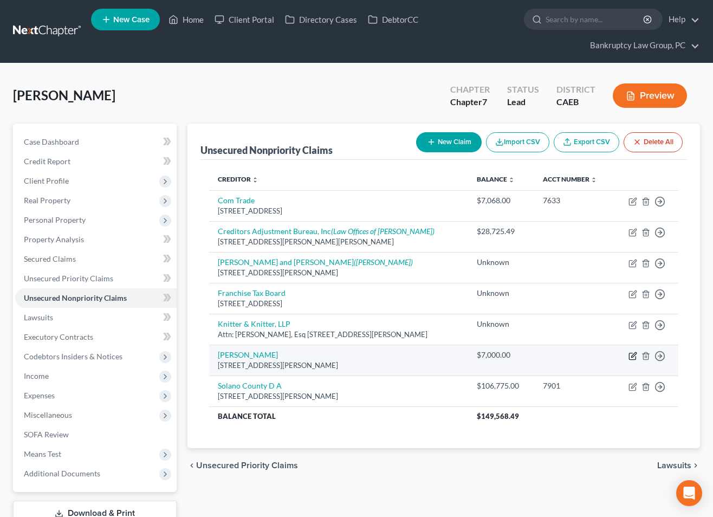
click at [633, 354] on icon "button" at bounding box center [632, 355] width 9 height 9
select select "4"
select select "3"
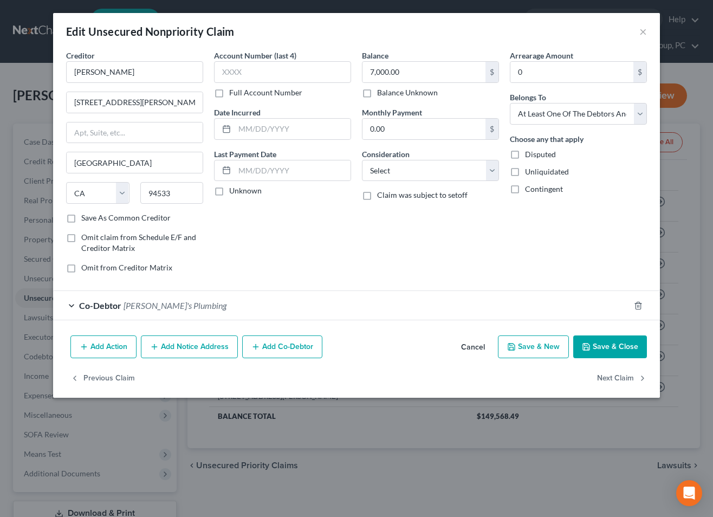
click at [311, 307] on div "Co-Debtor [PERSON_NAME]'s Plumbing" at bounding box center [341, 305] width 576 height 29
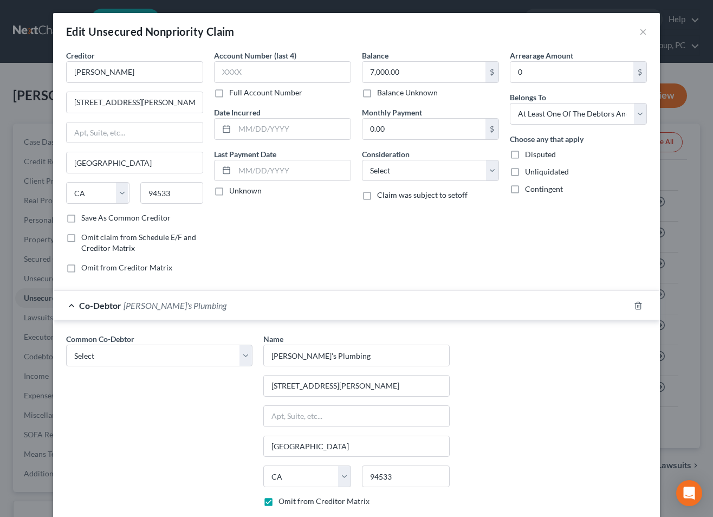
click at [311, 307] on div "Co-Debtor [PERSON_NAME]'s Plumbing" at bounding box center [341, 305] width 576 height 29
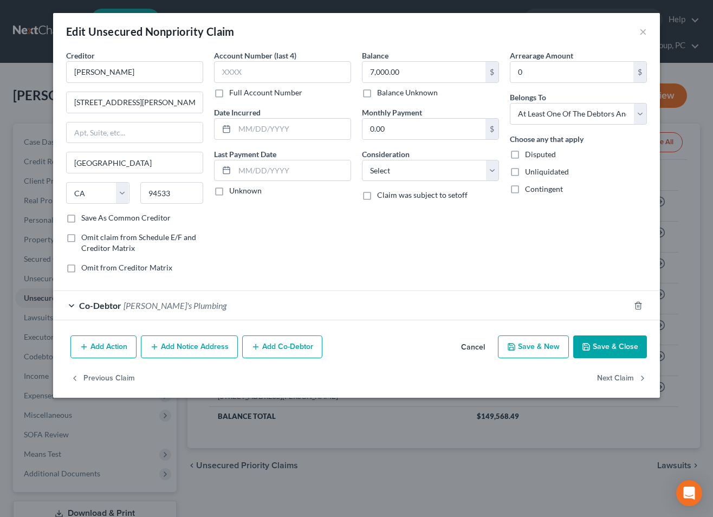
click at [637, 31] on div "Edit Unsecured Nonpriority Claim ×" at bounding box center [356, 31] width 607 height 37
click at [643, 30] on button "×" at bounding box center [643, 31] width 8 height 13
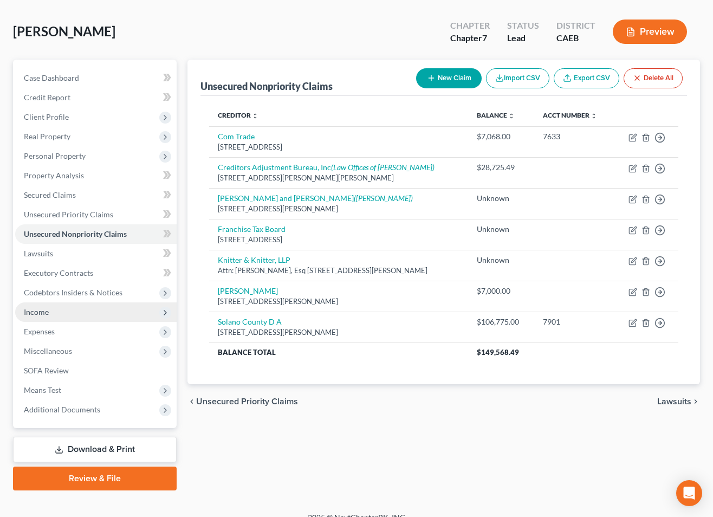
scroll to position [64, 0]
click at [50, 307] on span "Income" at bounding box center [95, 311] width 161 height 19
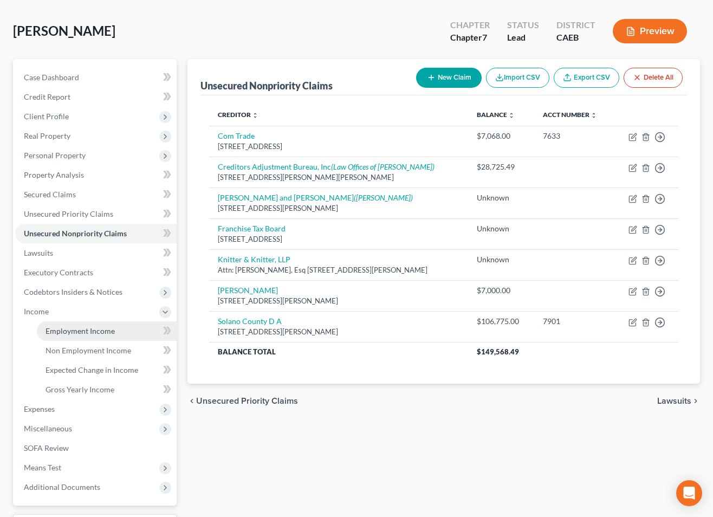
click at [81, 325] on link "Employment Income" at bounding box center [107, 330] width 140 height 19
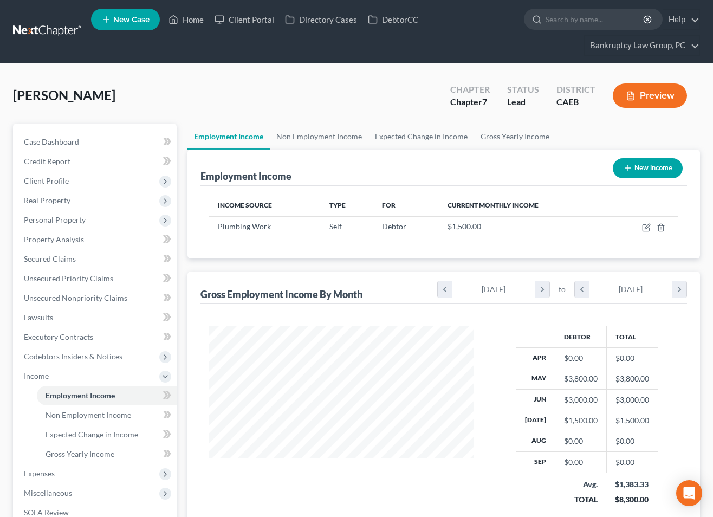
scroll to position [194, 286]
drag, startPoint x: 648, startPoint y: 231, endPoint x: 630, endPoint y: 231, distance: 17.9
click at [648, 231] on td at bounding box center [643, 226] width 70 height 21
click at [644, 227] on icon "button" at bounding box center [646, 227] width 9 height 9
select select "1"
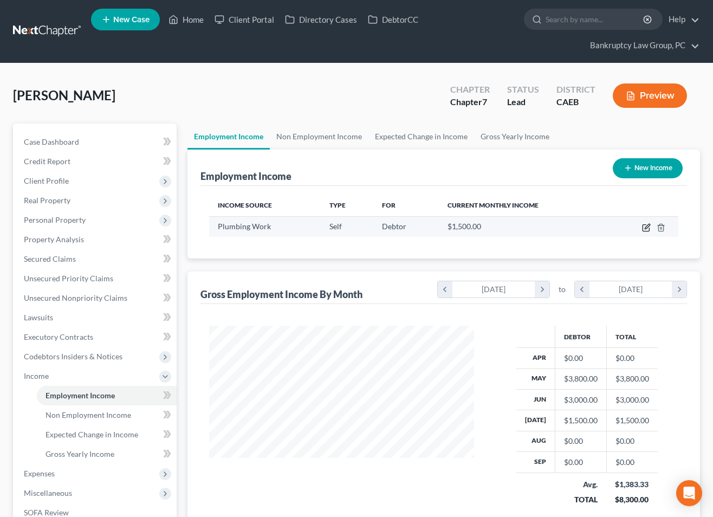
select select "0"
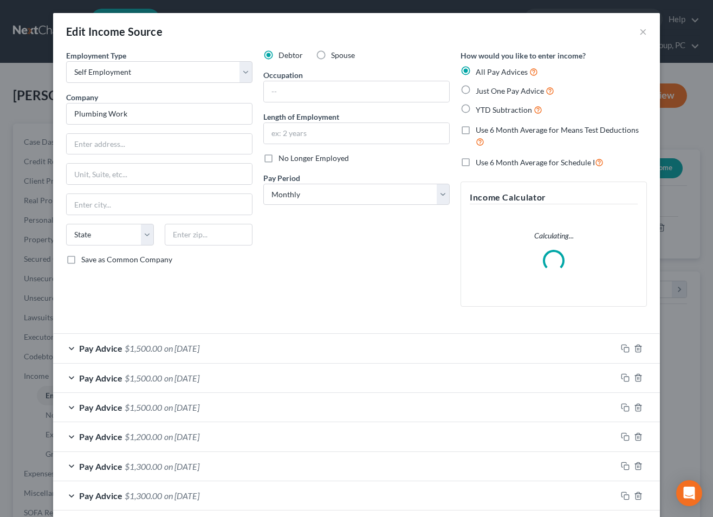
scroll to position [82, 0]
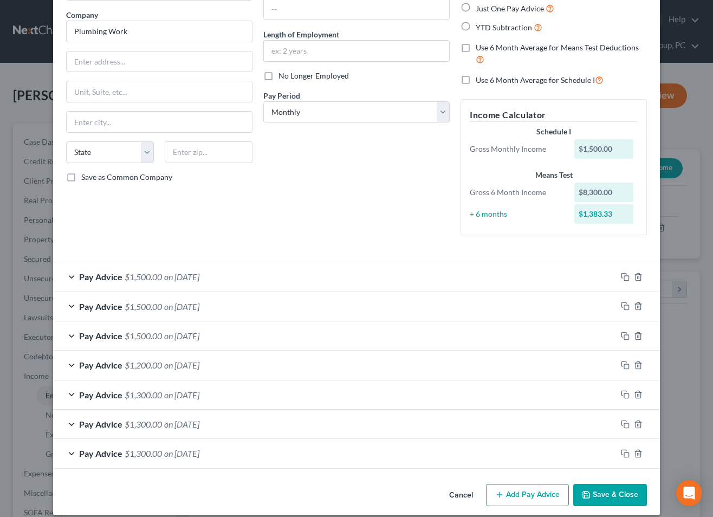
click at [458, 496] on button "Cancel" at bounding box center [460, 496] width 41 height 22
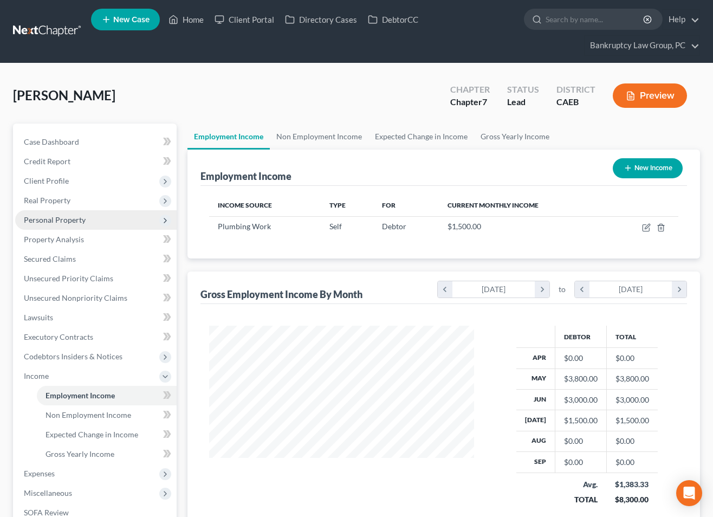
click at [56, 225] on span "Personal Property" at bounding box center [95, 219] width 161 height 19
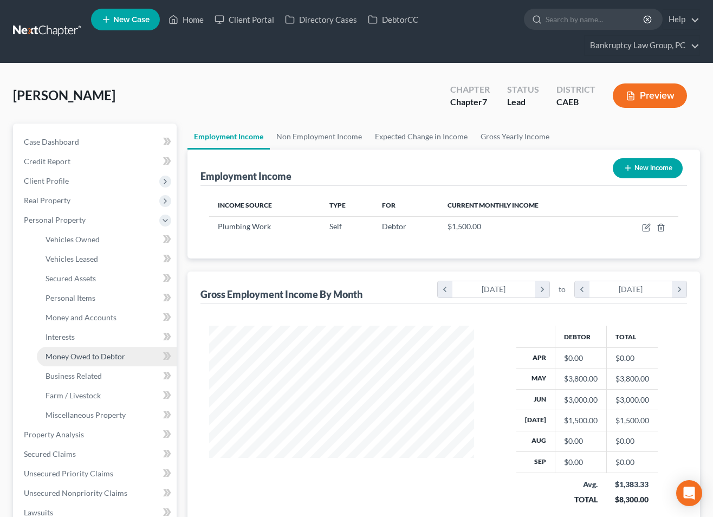
click at [73, 361] on link "Money Owed to Debtor" at bounding box center [107, 356] width 140 height 19
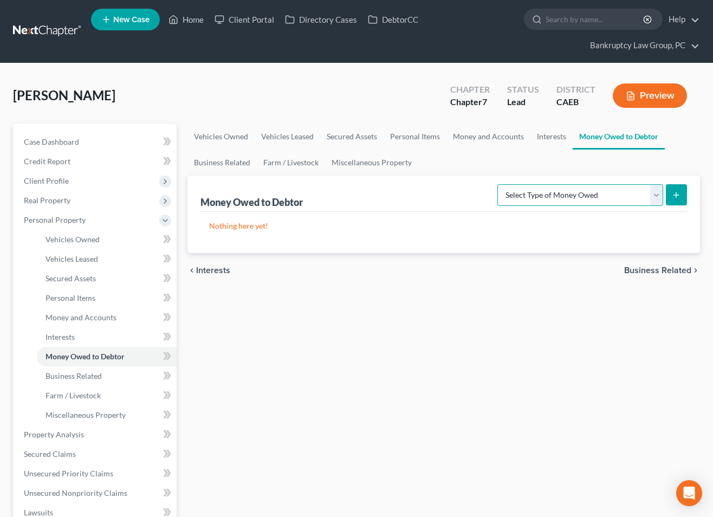
click at [572, 192] on select "Select Type of Money Owed Accounts Receivable Alimony Child Support Claims Agai…" at bounding box center [580, 195] width 166 height 22
select select "claims_against_third_parties"
click at [499, 184] on select "Select Type of Money Owed Accounts Receivable Alimony Child Support Claims Agai…" at bounding box center [580, 195] width 166 height 22
click at [684, 193] on button "submit" at bounding box center [676, 194] width 21 height 21
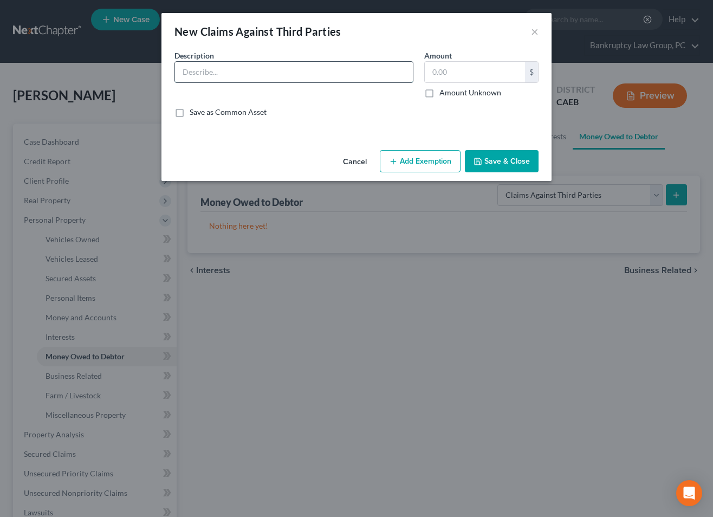
click at [228, 72] on input "text" at bounding box center [294, 72] width 238 height 21
type input "[PERSON_NAME] ESTATE LLC - [STREET_ADDRESS][PERSON_NAME]"
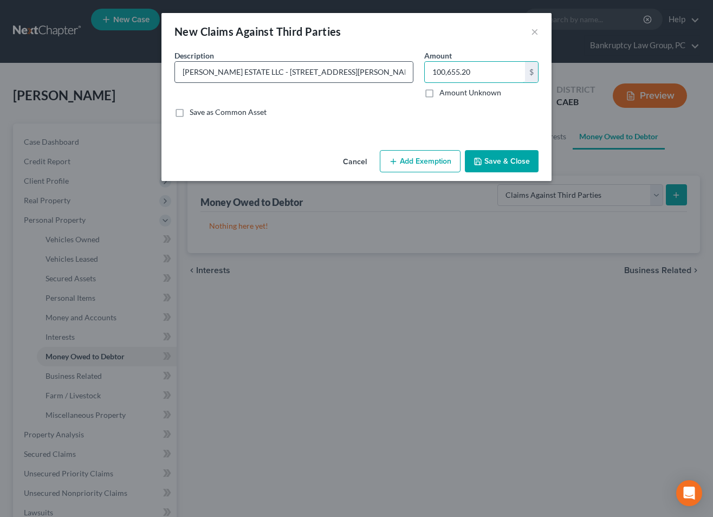
type input "100,655.20"
click at [390, 75] on input "[PERSON_NAME] ESTATE LLC - [STREET_ADDRESS][PERSON_NAME]" at bounding box center [294, 72] width 238 height 21
click at [403, 72] on input "[PERSON_NAME] ESTATE LLC - [STREET_ADDRESS][PERSON_NAME]" at bounding box center [294, 72] width 238 height 21
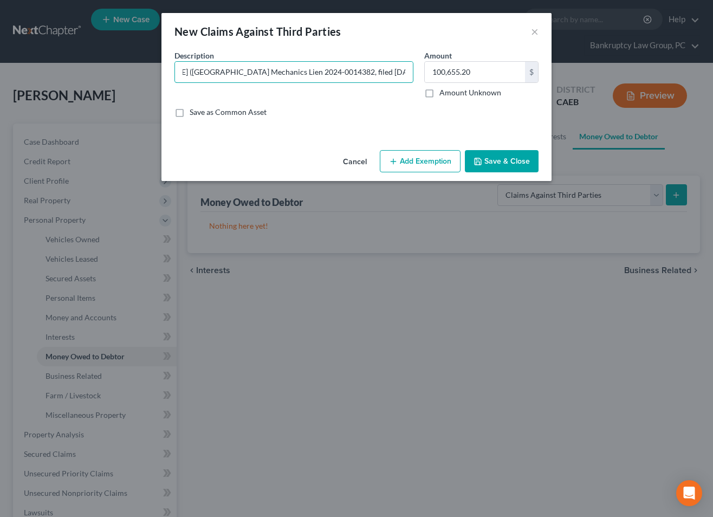
type input "[PERSON_NAME] ESTATE LLC - [STREET_ADDRESS][PERSON_NAME] ([GEOGRAPHIC_DATA] Mec…"
click at [494, 160] on button "Save & Close" at bounding box center [502, 161] width 74 height 23
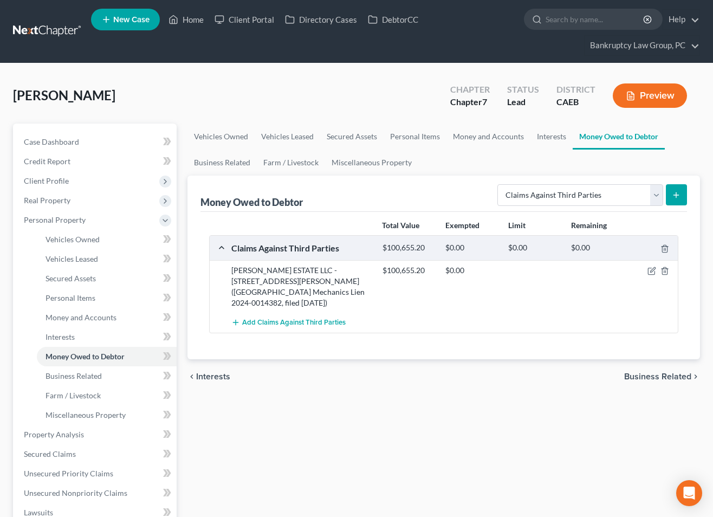
click at [488, 383] on div "chevron_left Interests Business Related chevron_right" at bounding box center [443, 376] width 512 height 35
click at [650, 269] on icon "button" at bounding box center [651, 270] width 9 height 9
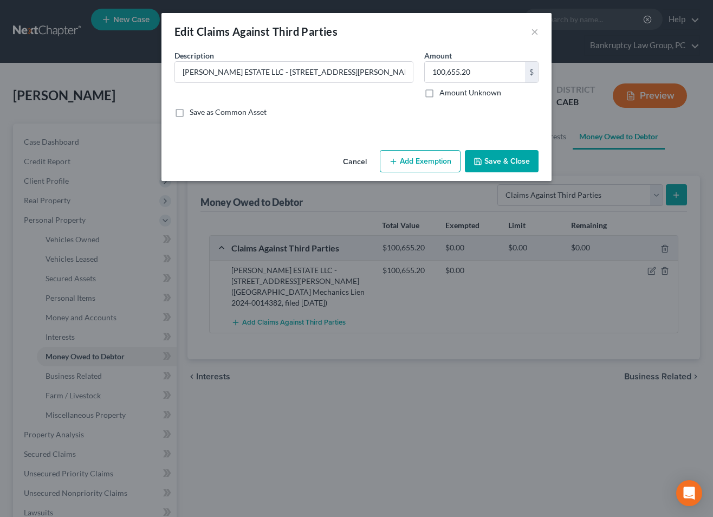
click at [356, 162] on button "Cancel" at bounding box center [354, 162] width 41 height 22
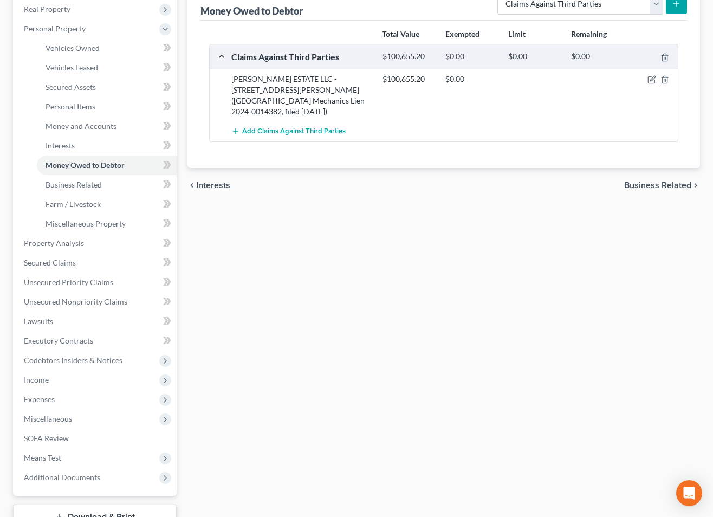
scroll to position [272, 0]
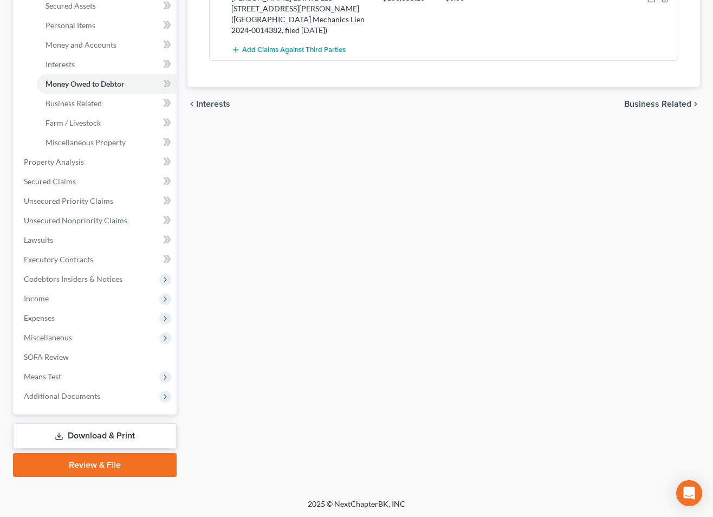
drag, startPoint x: 113, startPoint y: 436, endPoint x: 119, endPoint y: 437, distance: 6.5
click at [113, 436] on link "Download & Print" at bounding box center [95, 435] width 164 height 25
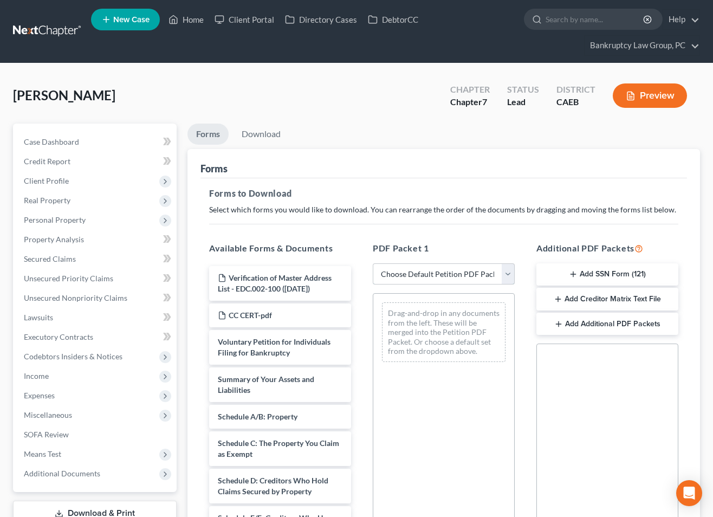
click at [441, 270] on select "Choose Default Petition PDF Packet Complete Bankruptcy Petition (all forms and …" at bounding box center [444, 274] width 142 height 22
select select "0"
click at [373, 263] on select "Choose Default Petition PDF Packet Complete Bankruptcy Petition (all forms and …" at bounding box center [444, 274] width 142 height 22
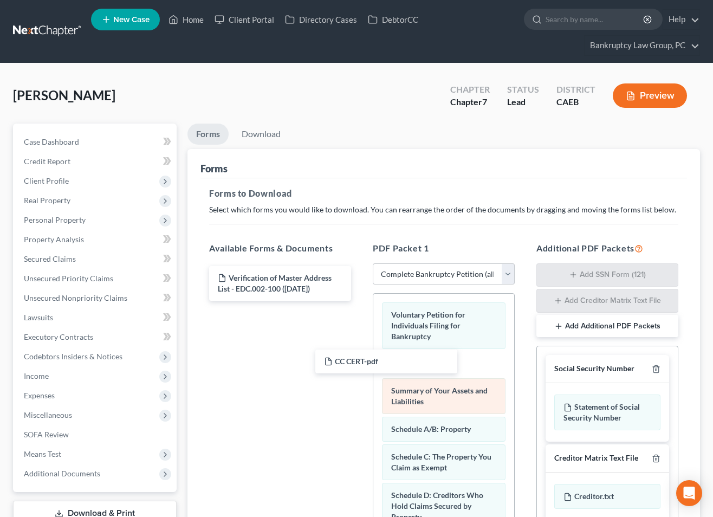
drag, startPoint x: 305, startPoint y: 315, endPoint x: 427, endPoint y: 377, distance: 136.9
click at [360, 301] on div "CC CERT-pdf Verification of Master Address List - EDC.002-100 ([DATE]) CC CERT-…" at bounding box center [279, 283] width 159 height 35
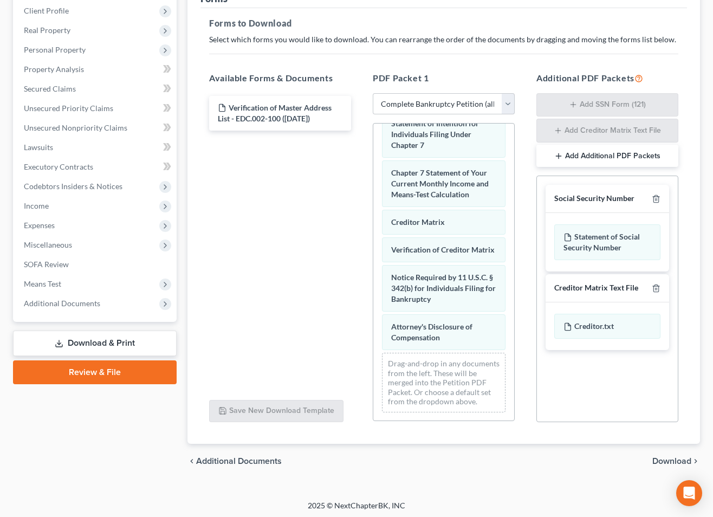
scroll to position [172, 0]
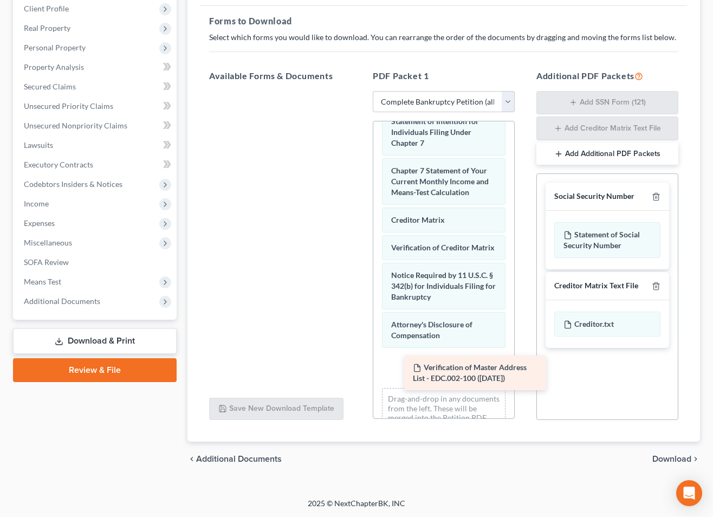
drag, startPoint x: 274, startPoint y: 108, endPoint x: 469, endPoint y: 370, distance: 327.1
click at [360, 91] on div "Verification of Master Address List - EDC.002-100 ([DATE]) Verification of Mast…" at bounding box center [279, 91] width 159 height 0
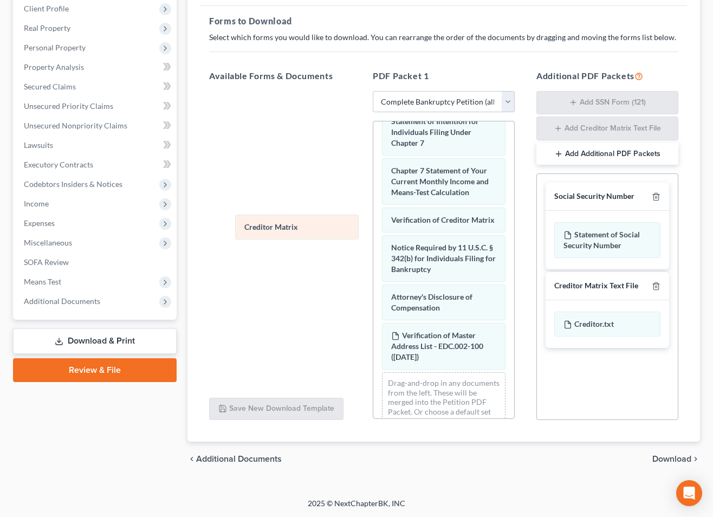
drag, startPoint x: 445, startPoint y: 212, endPoint x: 284, endPoint y: 221, distance: 160.5
click at [373, 219] on div "Creditor Matrix Voluntary Petition for Individuals Filing for Bankruptcy CC CER…" at bounding box center [443, 25] width 141 height 829
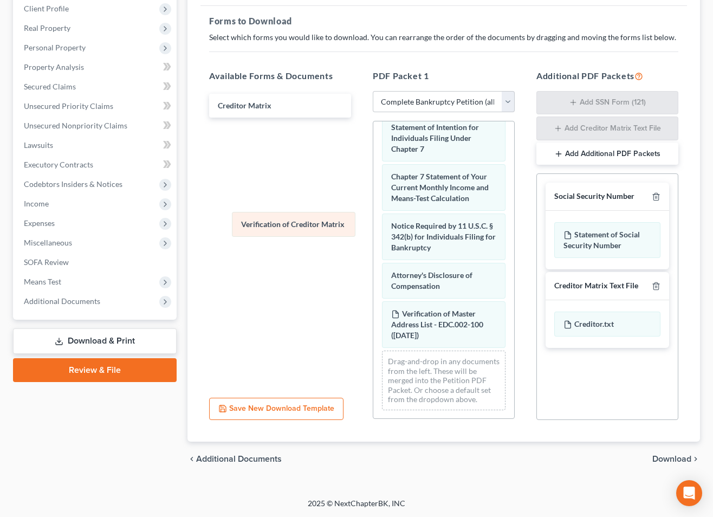
drag, startPoint x: 396, startPoint y: 221, endPoint x: 262, endPoint y: 224, distance: 134.9
click at [373, 224] on div "Verification of Creditor Matrix Voluntary Petition for Individuals Filing for B…" at bounding box center [443, 18] width 141 height 802
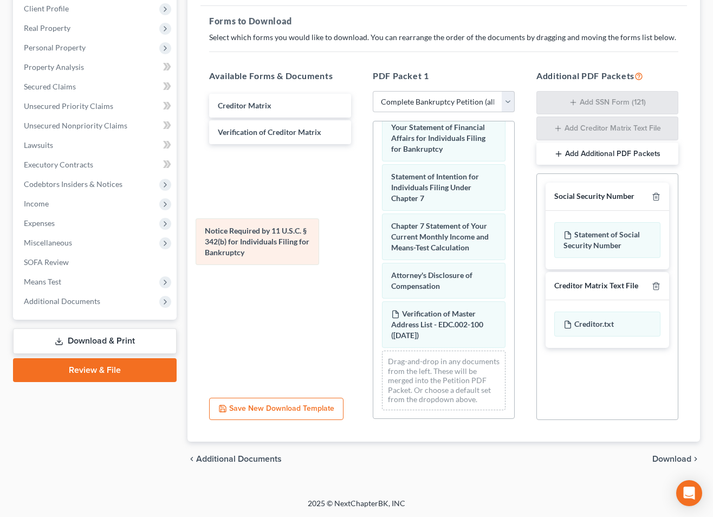
drag, startPoint x: 308, startPoint y: 242, endPoint x: 225, endPoint y: 245, distance: 82.4
click at [373, 245] on div "Notice Required by 11 U.S.C. § 342(b) for Individuals Filing for Bankruptcy Vol…" at bounding box center [443, 42] width 141 height 752
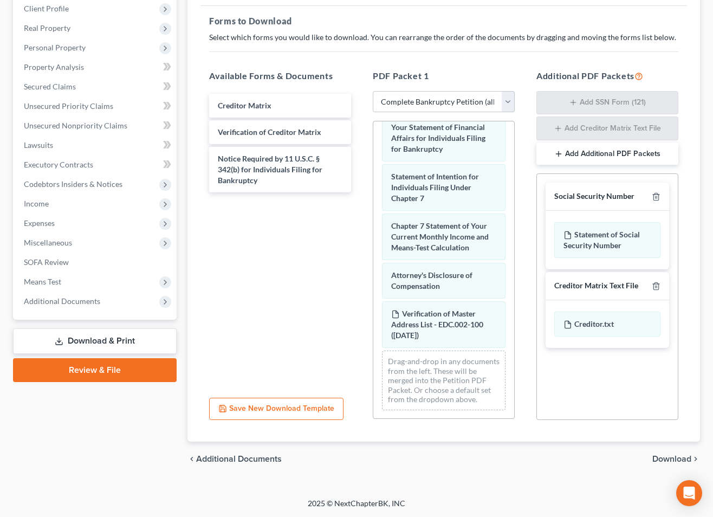
scroll to position [416, 0]
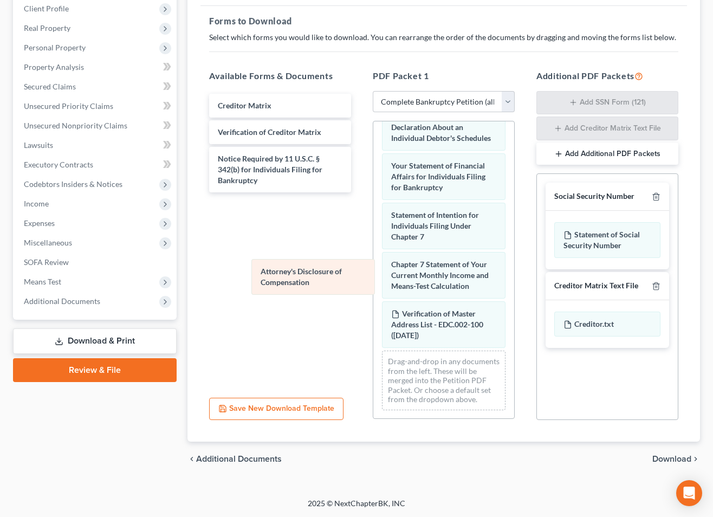
drag, startPoint x: 379, startPoint y: 276, endPoint x: 308, endPoint y: 281, distance: 71.1
click at [373, 274] on div "Attorney's Disclosure of Compensation Voluntary Petition for Individuals Filing…" at bounding box center [443, 62] width 141 height 714
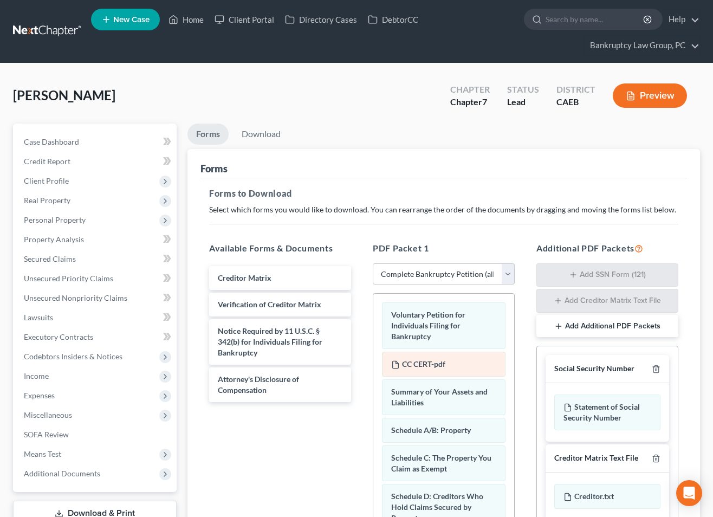
scroll to position [43, 0]
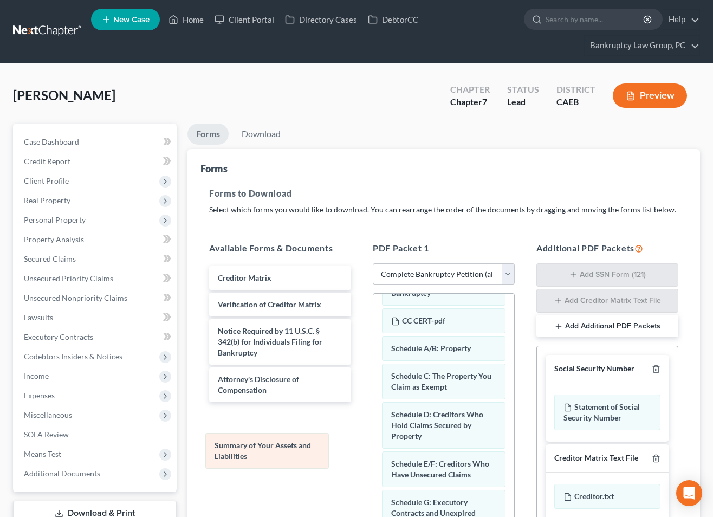
drag, startPoint x: 446, startPoint y: 361, endPoint x: 269, endPoint y: 458, distance: 201.9
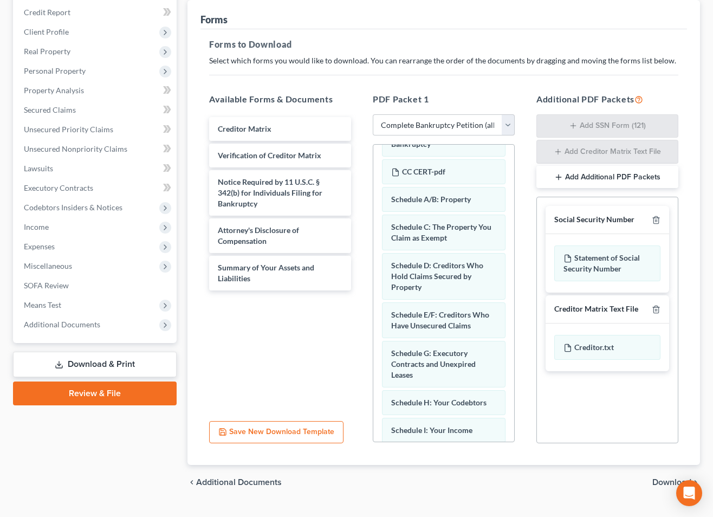
scroll to position [150, 0]
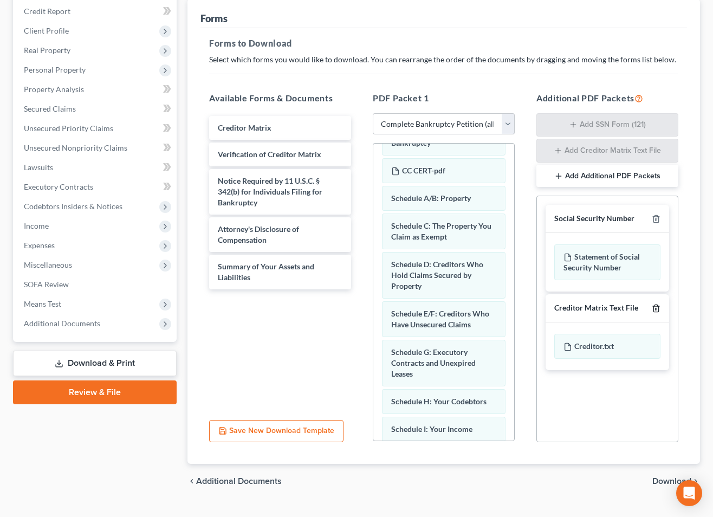
click at [658, 308] on icon "button" at bounding box center [656, 308] width 9 height 9
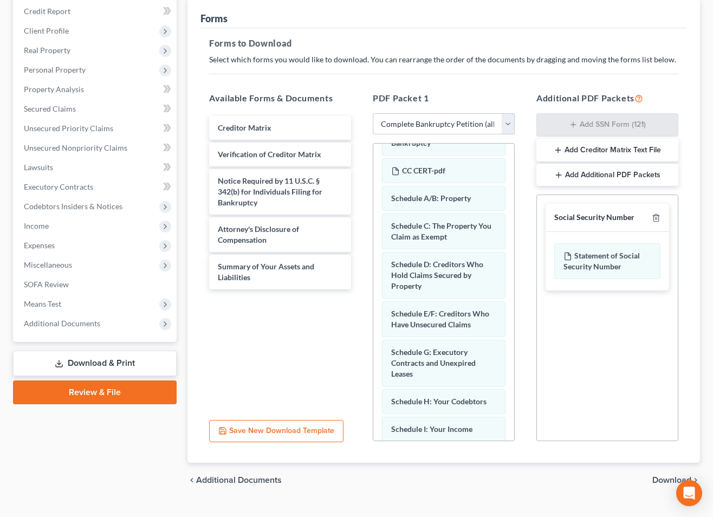
click at [665, 481] on span "Download" at bounding box center [671, 480] width 39 height 9
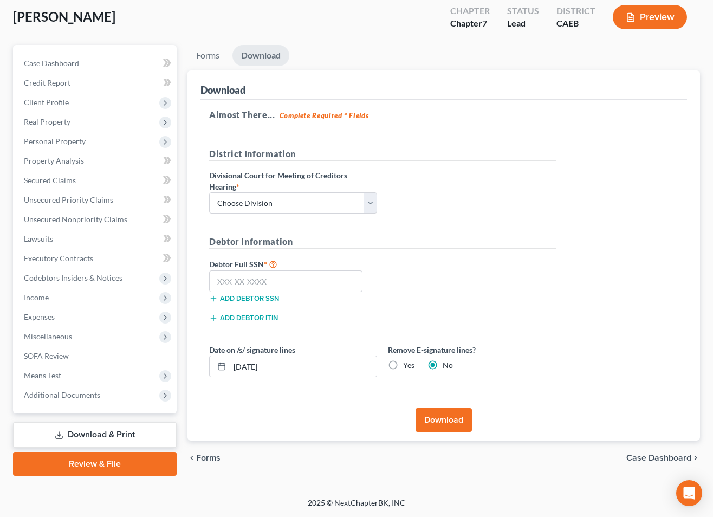
scroll to position [77, 0]
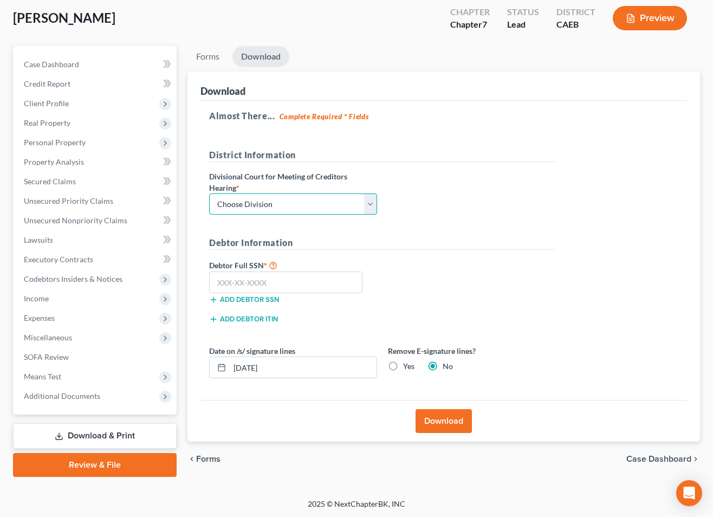
click at [308, 194] on select "Choose Division Fresno Modesto [GEOGRAPHIC_DATA]" at bounding box center [293, 204] width 168 height 22
select select "2"
click at [209, 193] on select "Choose Division Fresno Modesto [GEOGRAPHIC_DATA]" at bounding box center [293, 204] width 168 height 22
click at [310, 284] on input "text" at bounding box center [285, 282] width 153 height 22
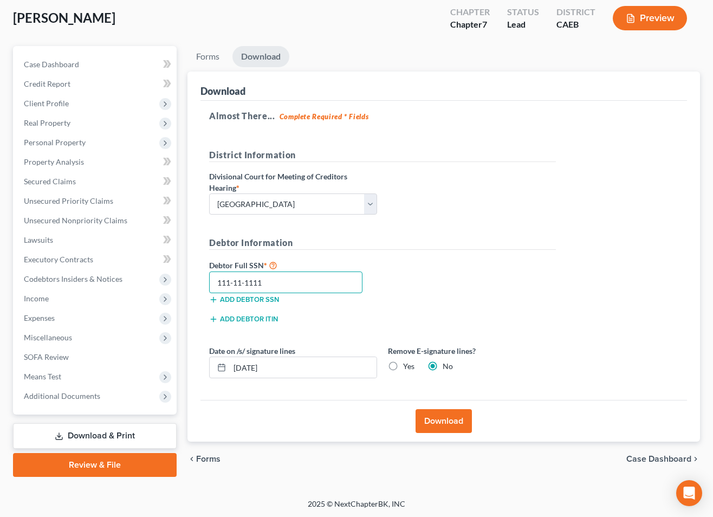
type input "111-11-1111"
drag, startPoint x: 392, startPoint y: 366, endPoint x: 405, endPoint y: 383, distance: 21.8
click at [403, 366] on label "Yes" at bounding box center [408, 366] width 11 height 11
click at [407, 366] on input "Yes" at bounding box center [410, 364] width 7 height 7
radio input "true"
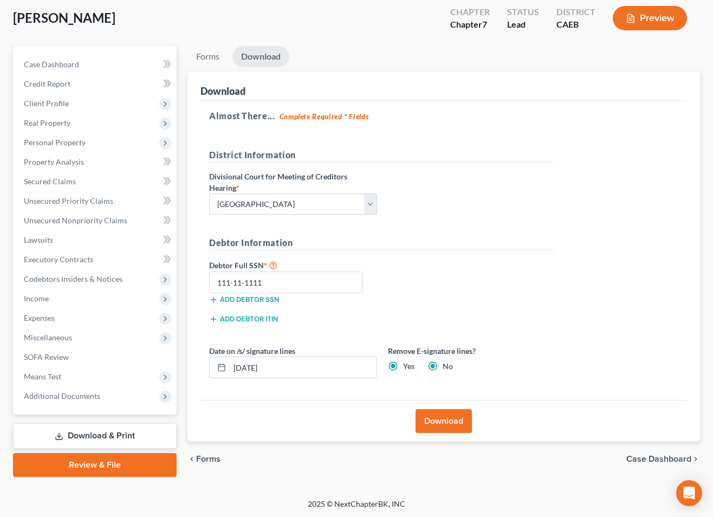
radio input "false"
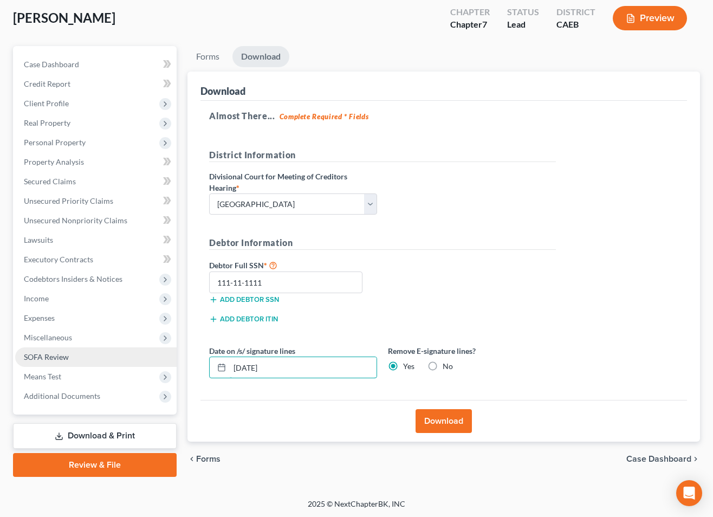
drag, startPoint x: 337, startPoint y: 367, endPoint x: 119, endPoint y: 353, distance: 218.8
click at [116, 358] on div "Petition Navigation Case Dashboard Payments Invoices Payments Payments Credit R…" at bounding box center [357, 261] width 698 height 431
click at [429, 423] on button "Download" at bounding box center [443, 421] width 56 height 24
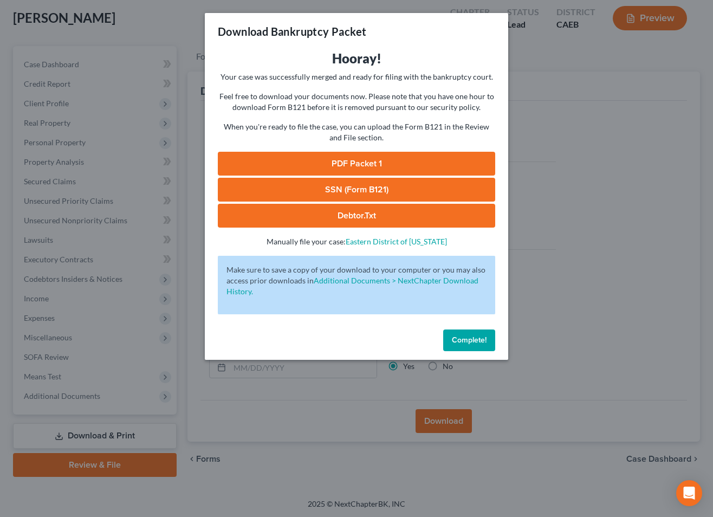
click at [384, 192] on link "SSN (Form B121)" at bounding box center [356, 190] width 277 height 24
click at [439, 160] on link "PDF Packet 1" at bounding box center [356, 164] width 277 height 24
click at [468, 336] on span "Complete!" at bounding box center [469, 339] width 35 height 9
